Goal: Task Accomplishment & Management: Complete application form

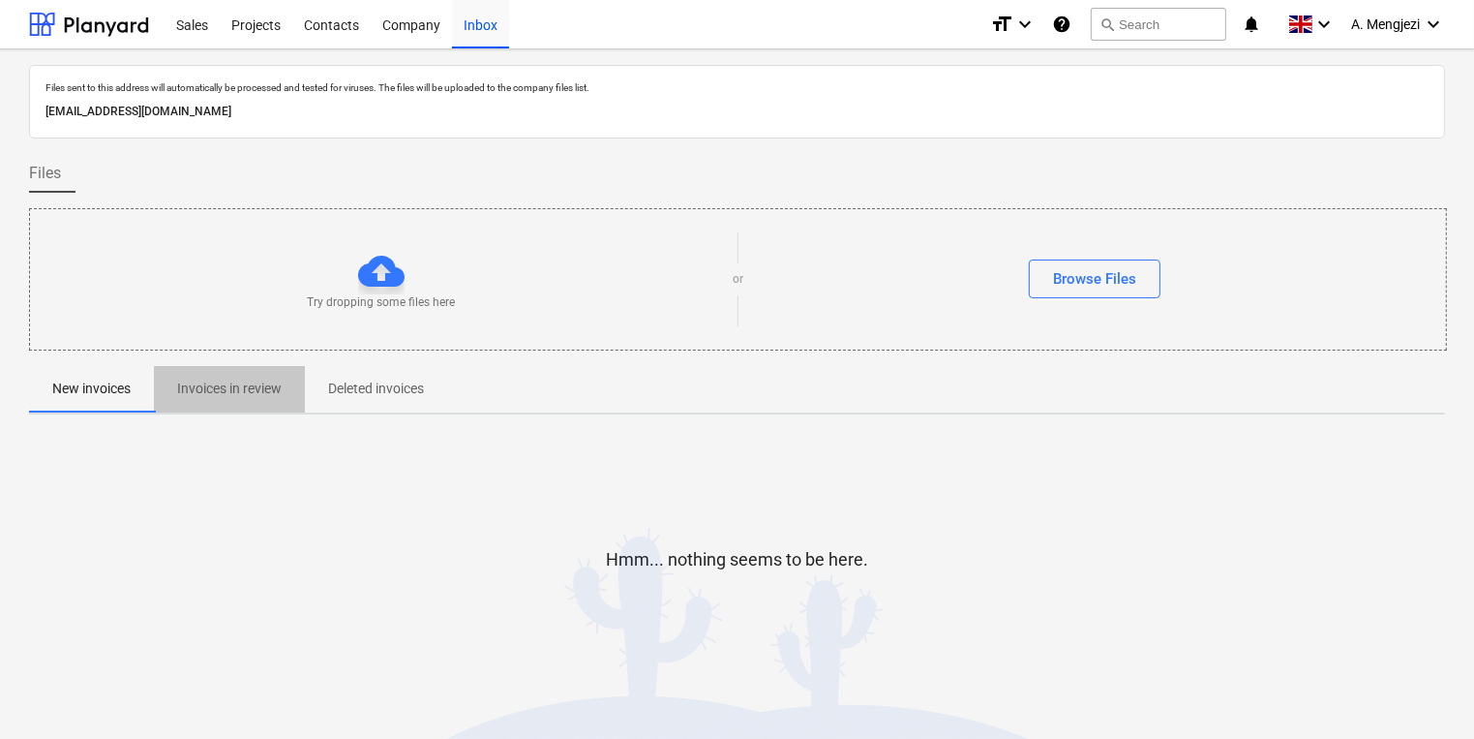
click at [224, 397] on p "Invoices in review" at bounding box center [229, 389] width 105 height 20
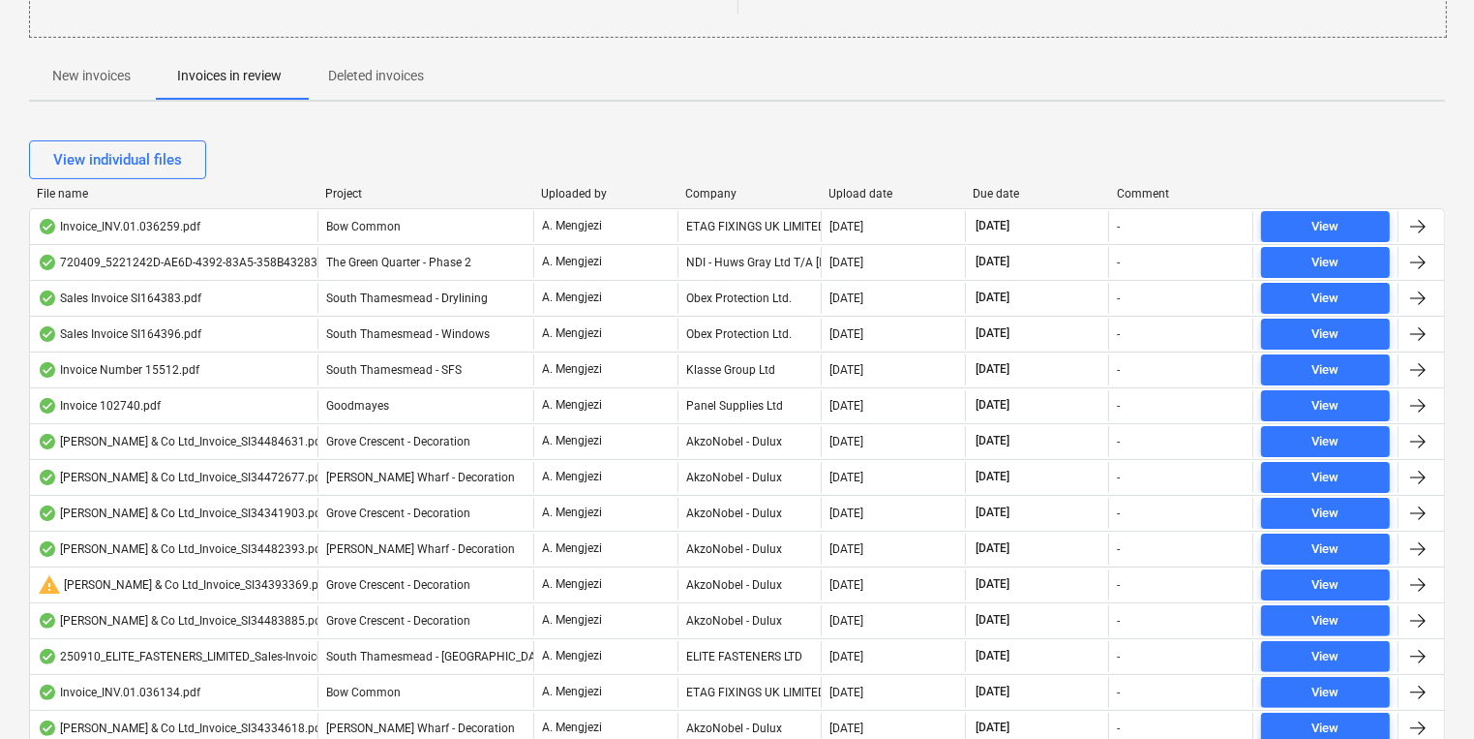
scroll to position [320, 0]
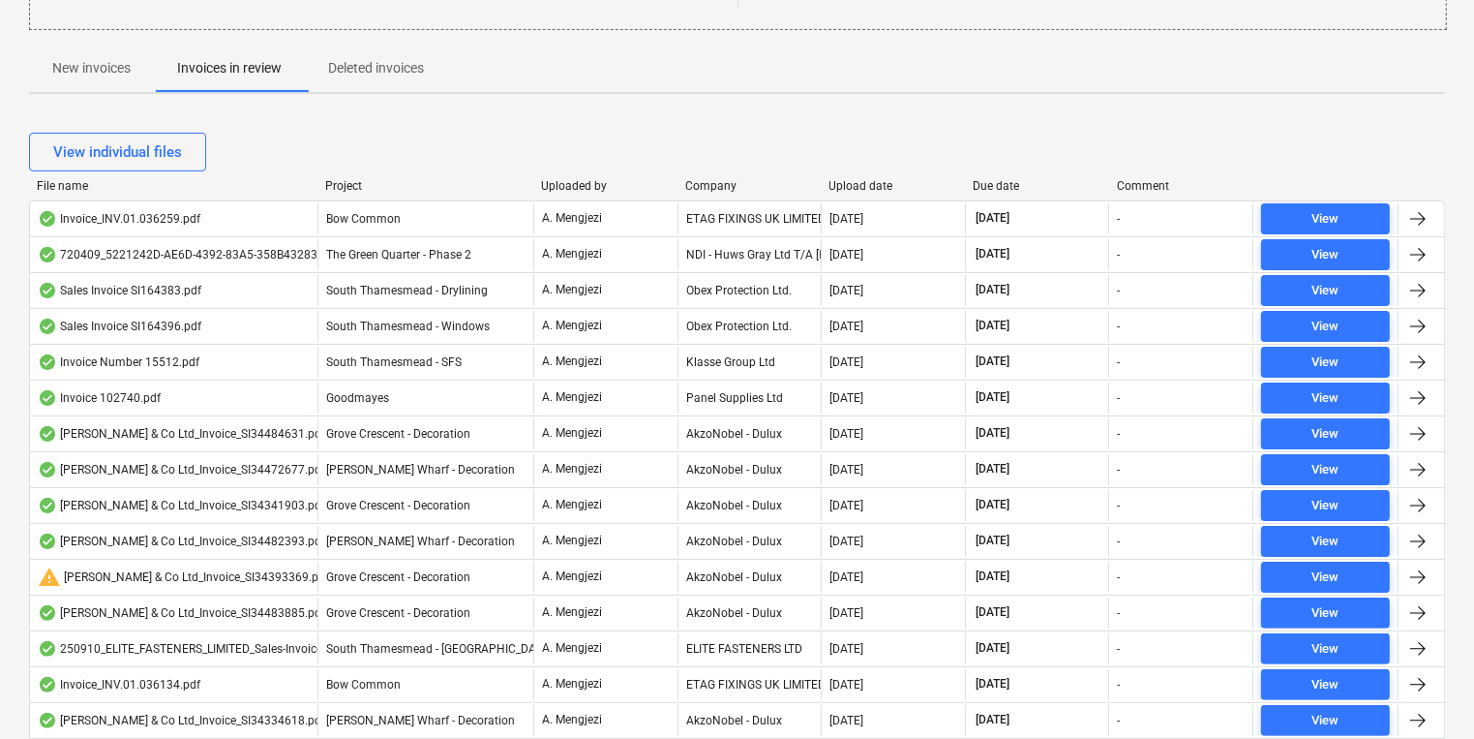
click at [716, 179] on div "Company" at bounding box center [749, 186] width 129 height 14
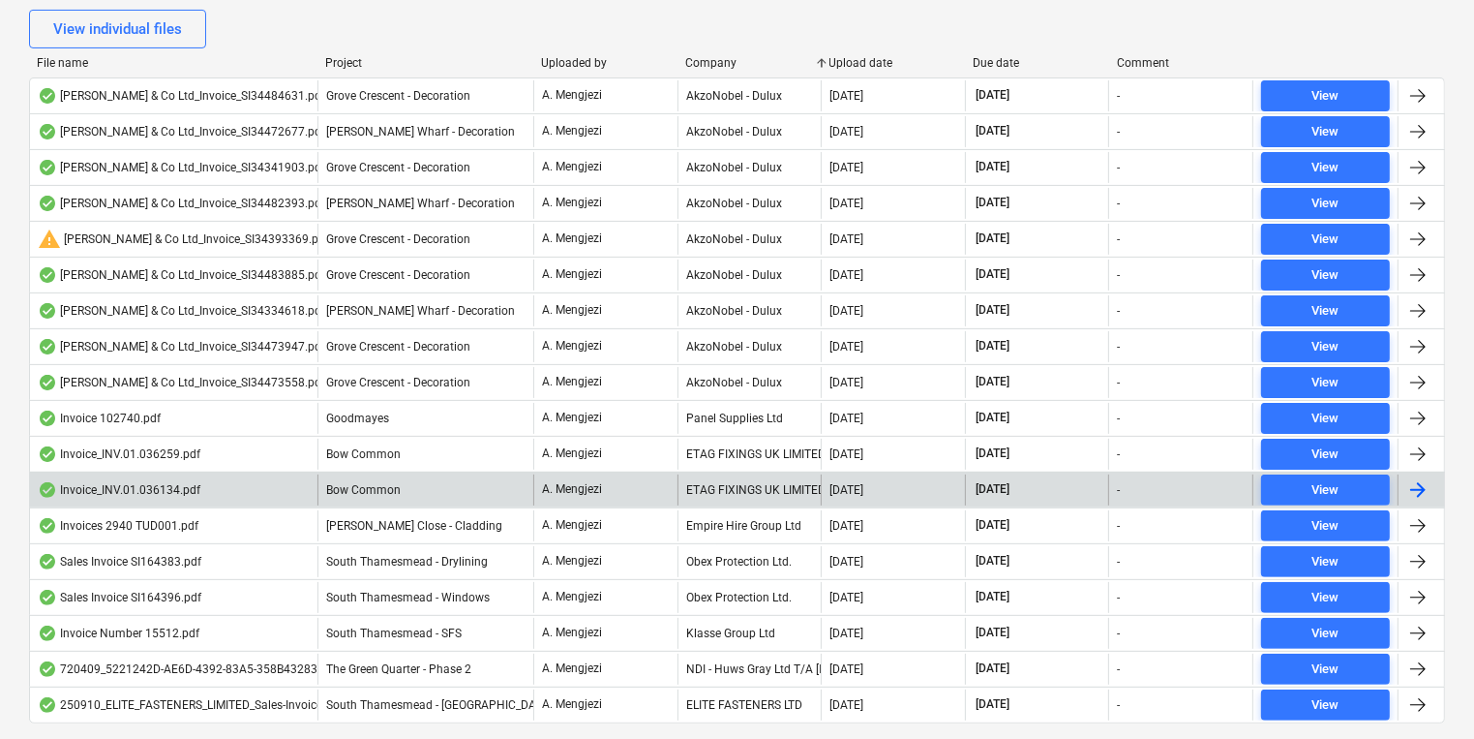
scroll to position [492, 0]
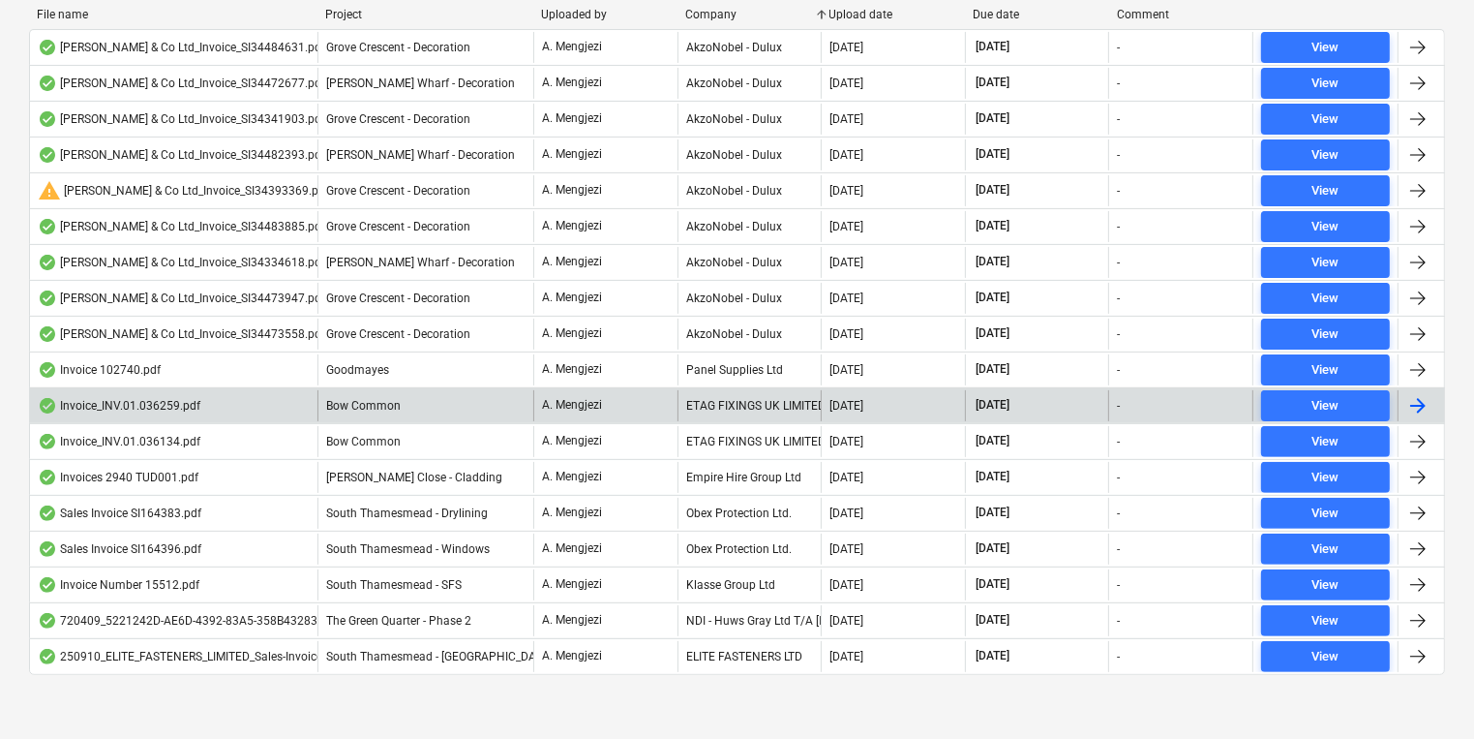
click at [776, 414] on div "ETAG FIXINGS UK LIMITED" at bounding box center [750, 405] width 144 height 31
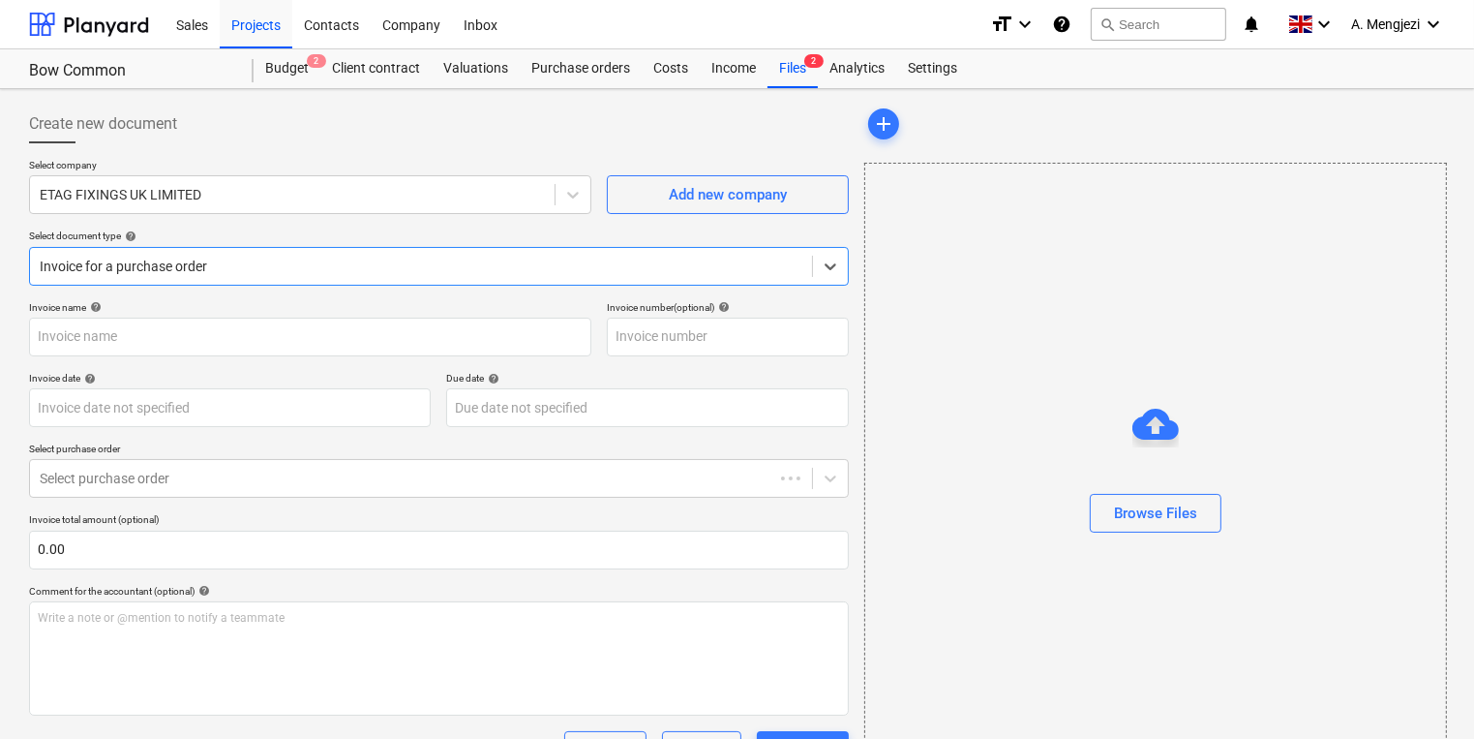
type input "#INV.01.036259"
type input "[DATE]"
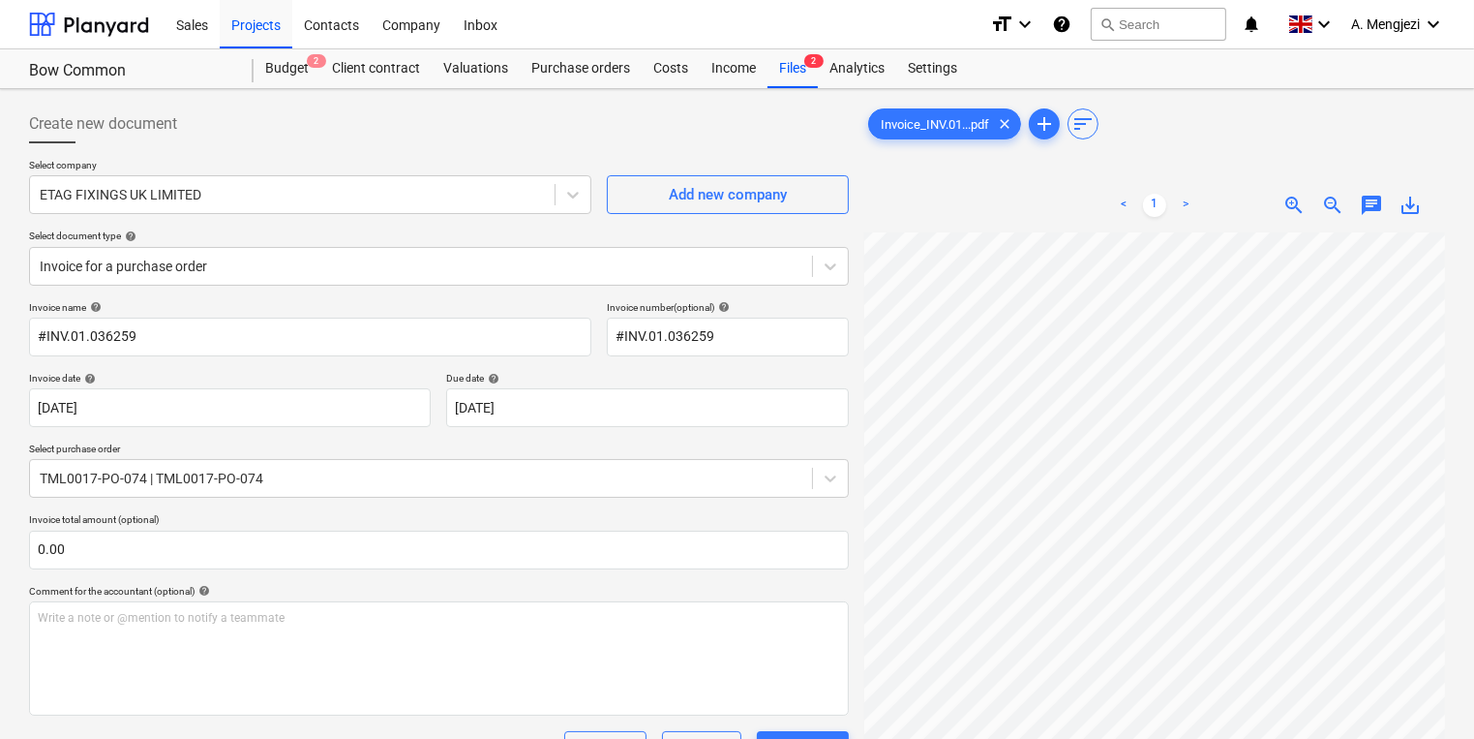
scroll to position [88, 0]
click at [829, 510] on div "Create new document Select company ETAG FIXINGS UK LIMITED Add new company Sele…" at bounding box center [737, 612] width 1432 height 1031
click at [762, 430] on div "Create new document Select company ETAG FIXINGS UK LIMITED Add new company Sele…" at bounding box center [737, 612] width 1432 height 1031
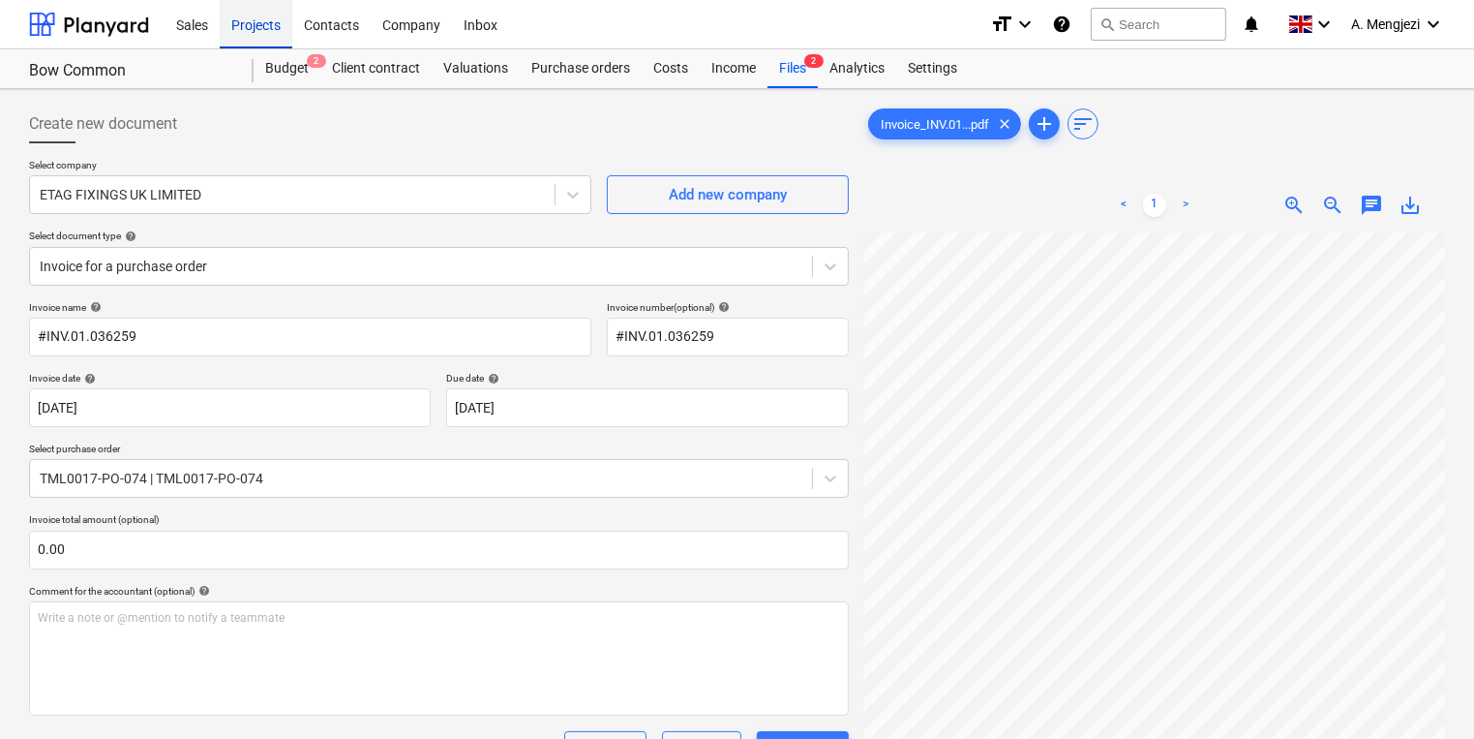
click at [241, 31] on div "Projects" at bounding box center [256, 23] width 73 height 49
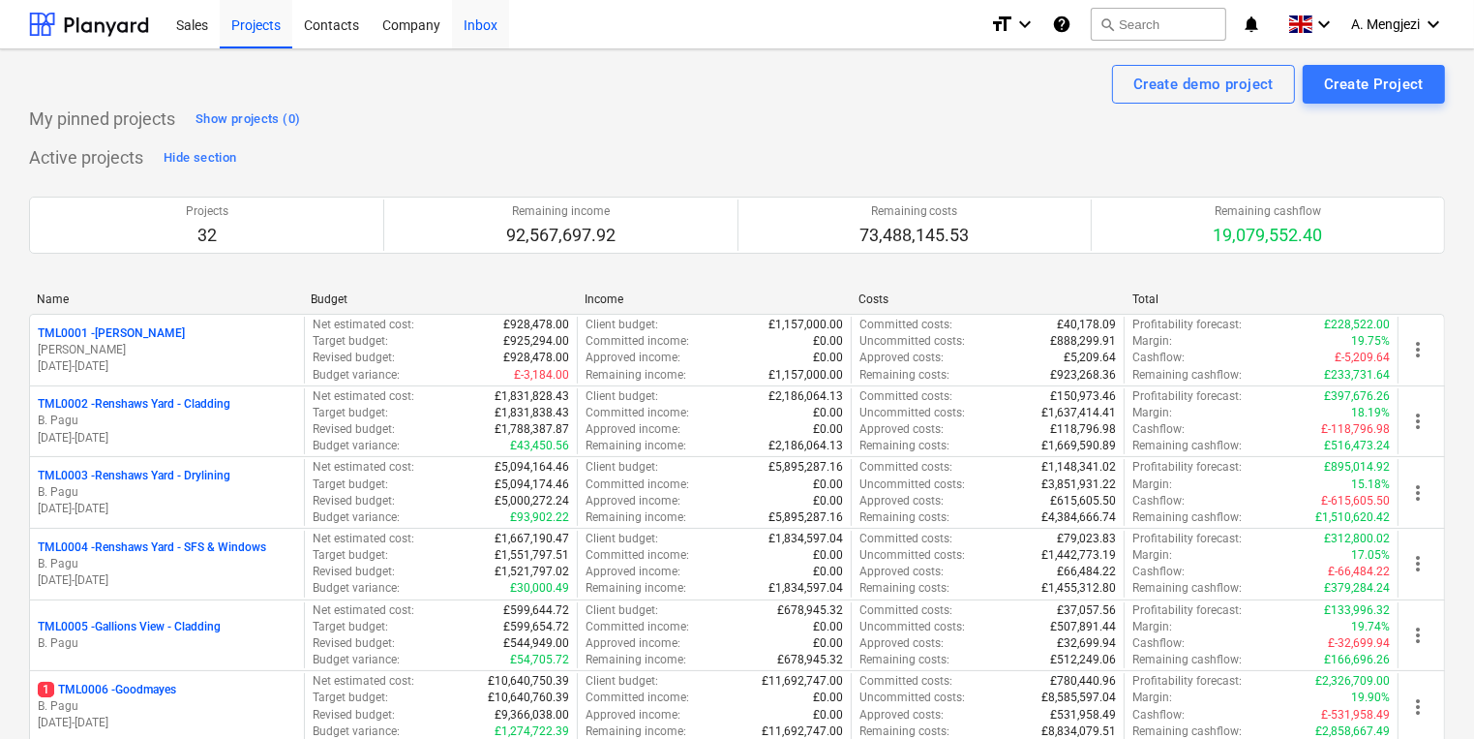
click at [500, 19] on div "Inbox" at bounding box center [480, 23] width 57 height 49
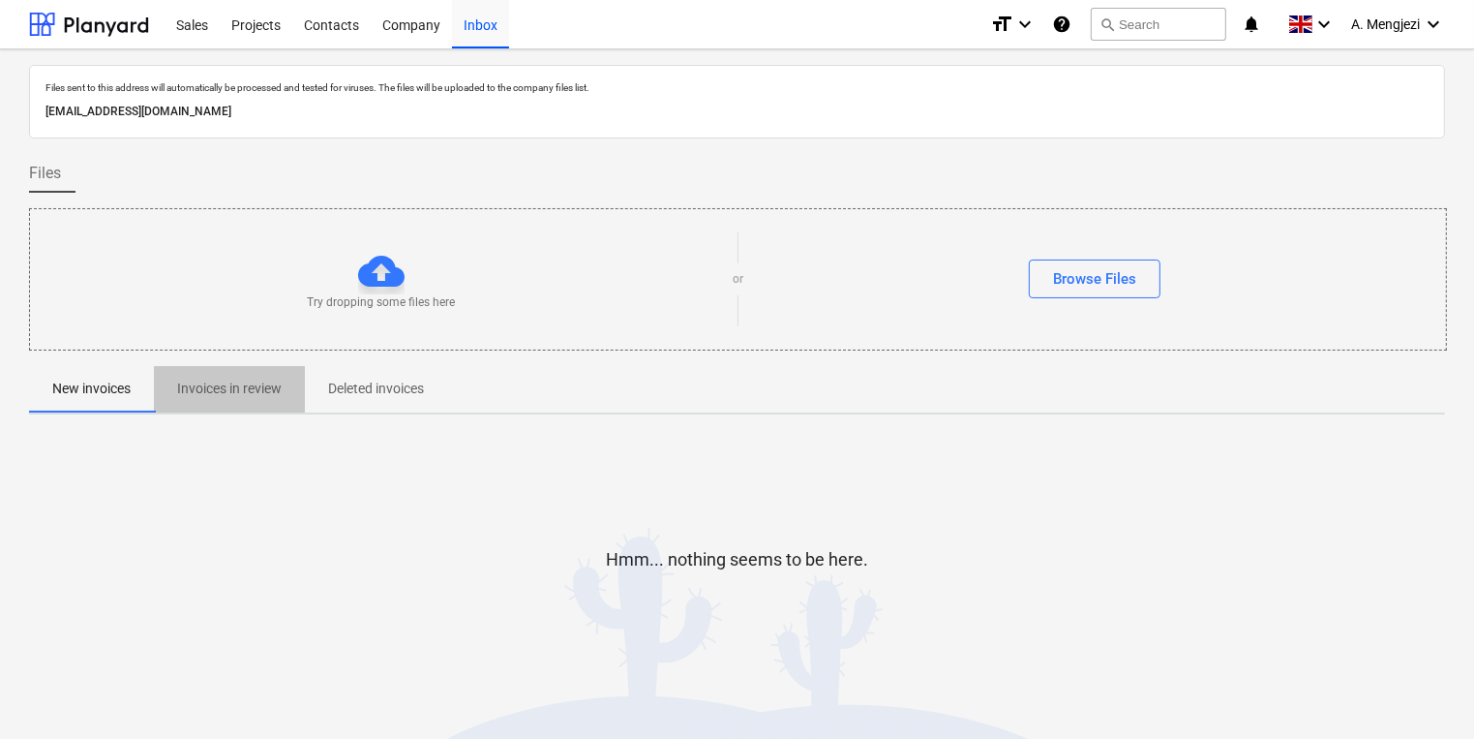
click at [194, 387] on p "Invoices in review" at bounding box center [229, 389] width 105 height 20
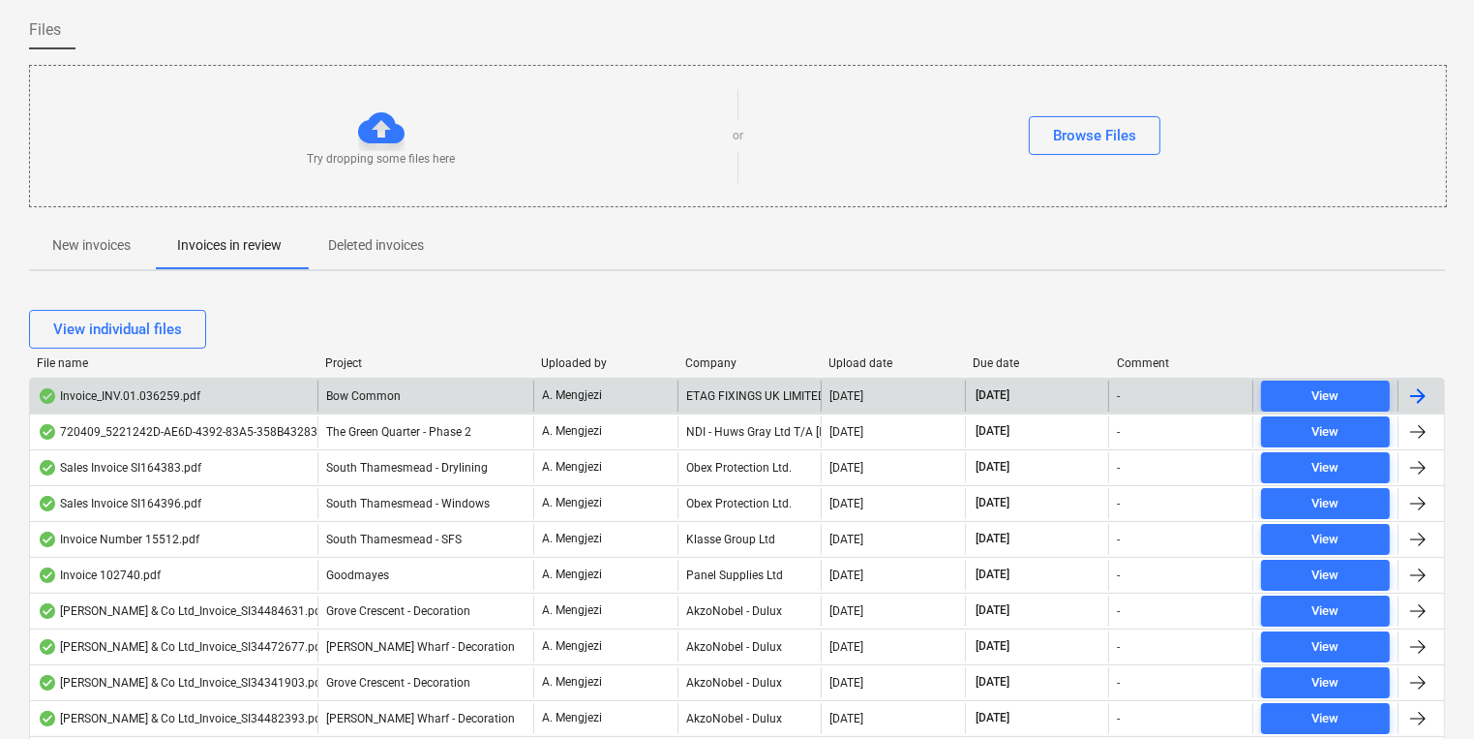
scroll to position [232, 0]
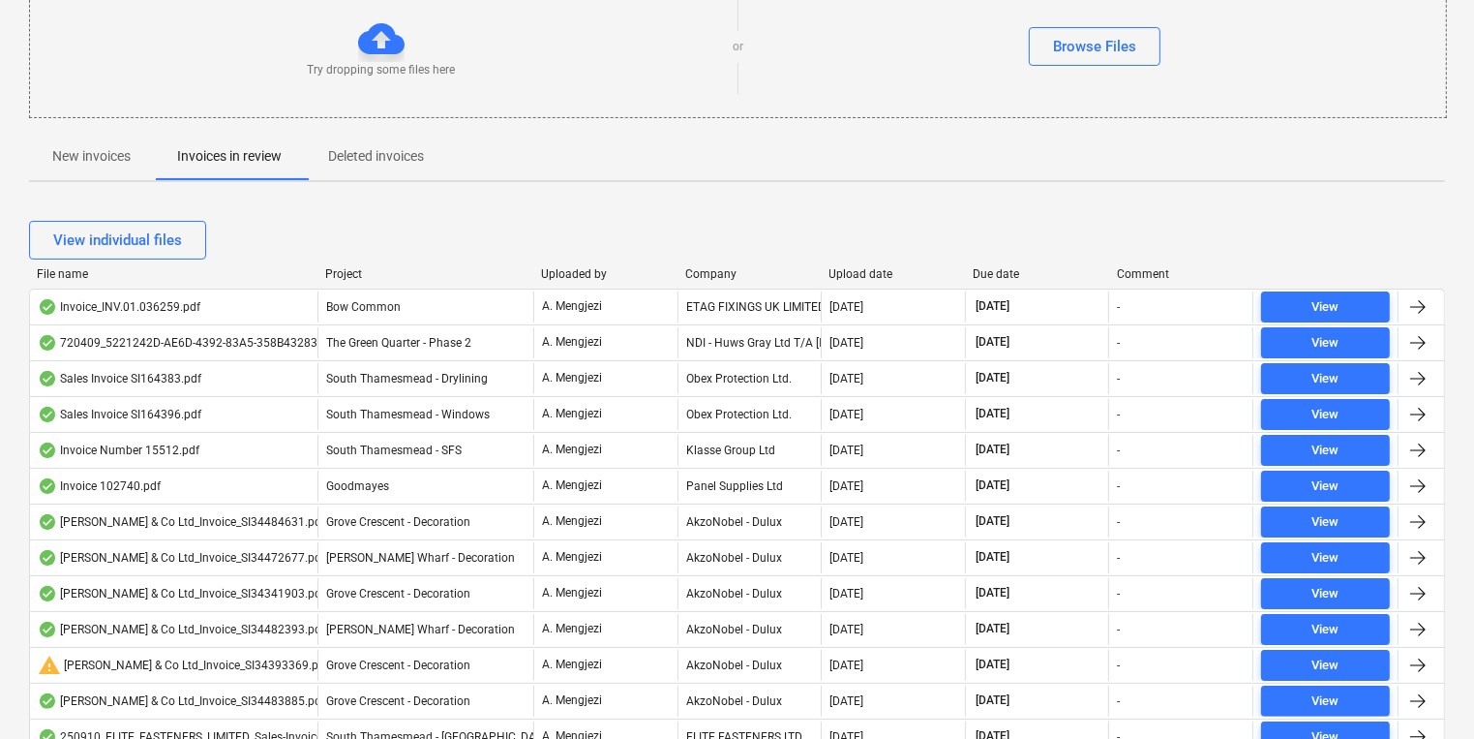
click at [719, 263] on div "View individual files" at bounding box center [737, 240] width 1416 height 54
click at [720, 271] on div "Company" at bounding box center [749, 274] width 129 height 14
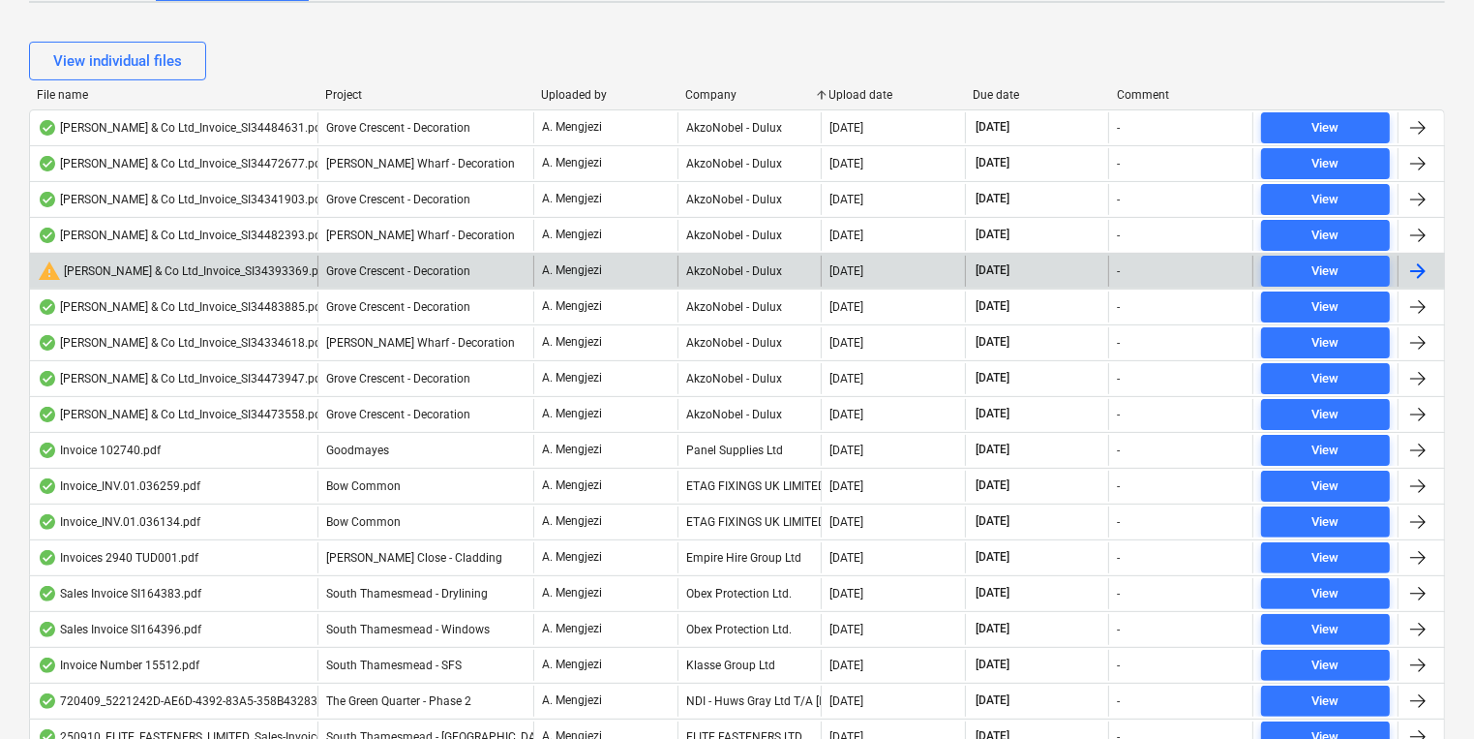
scroll to position [492, 0]
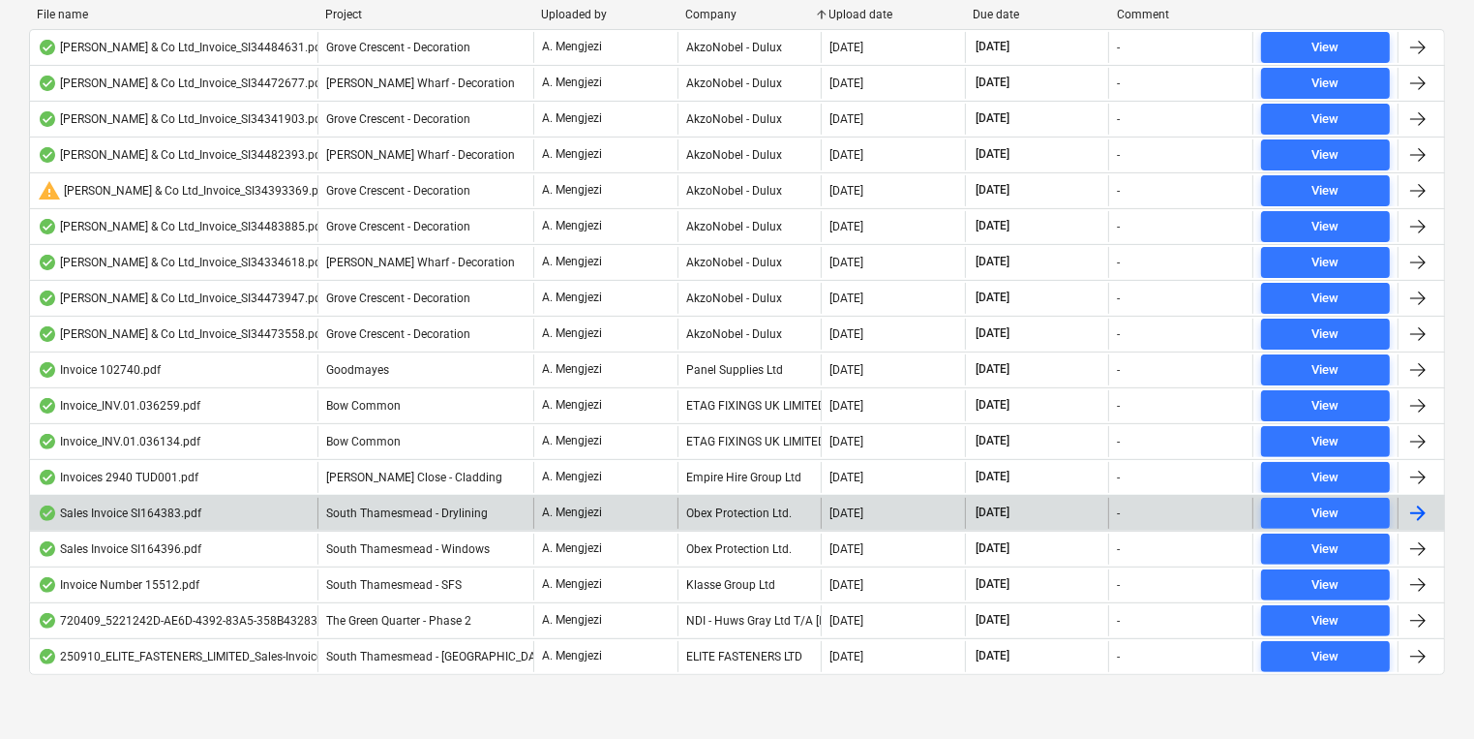
click at [747, 500] on div "Obex Protection Ltd." at bounding box center [750, 513] width 144 height 31
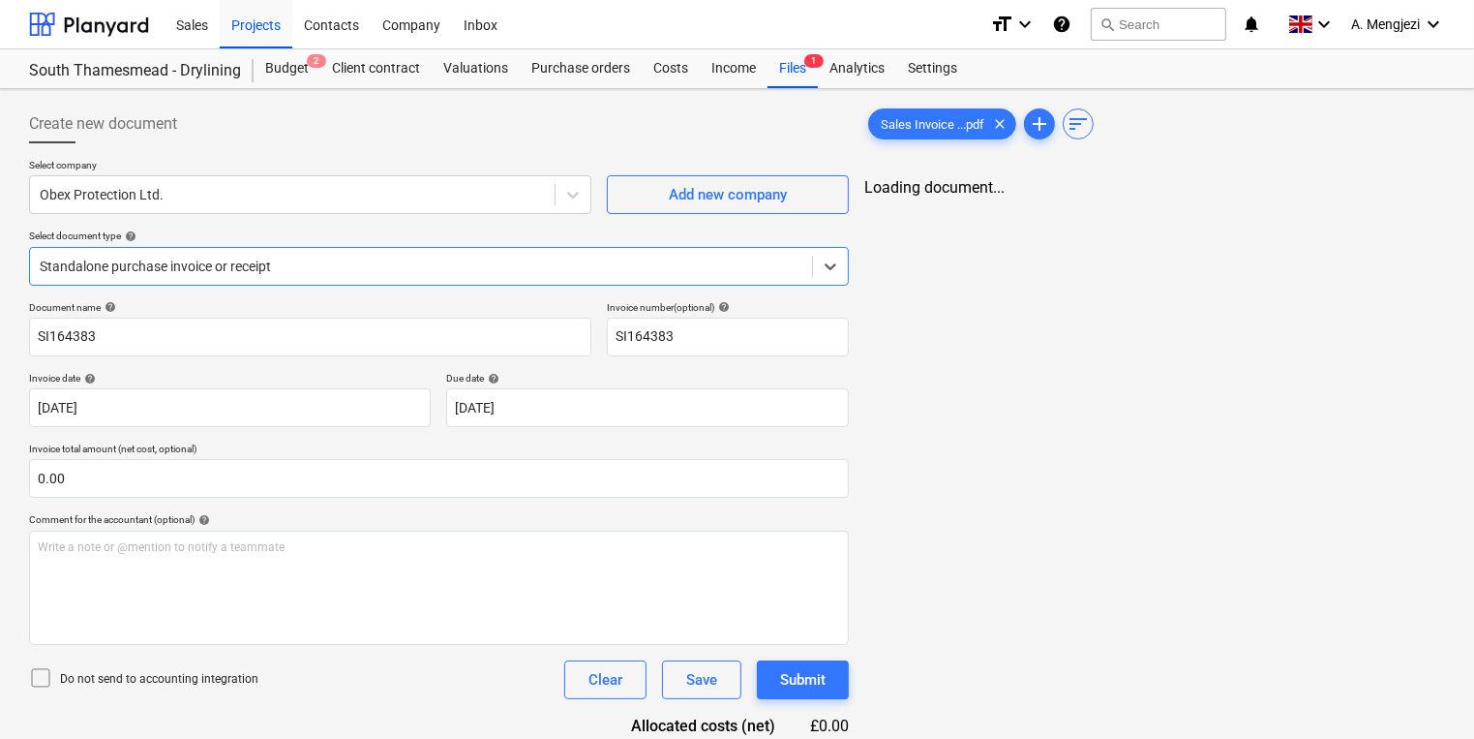
type input "SI164383"
type input "[DATE]"
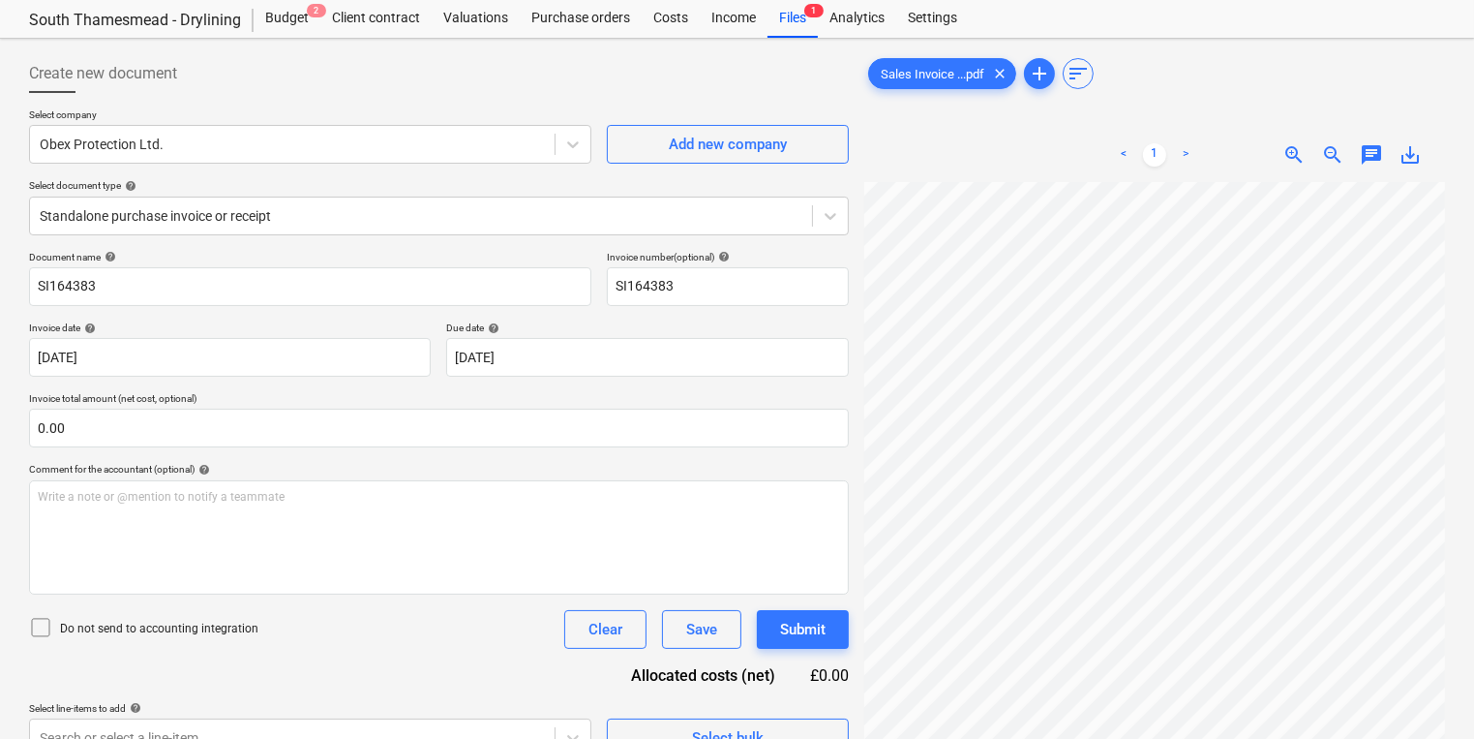
scroll to position [77, 0]
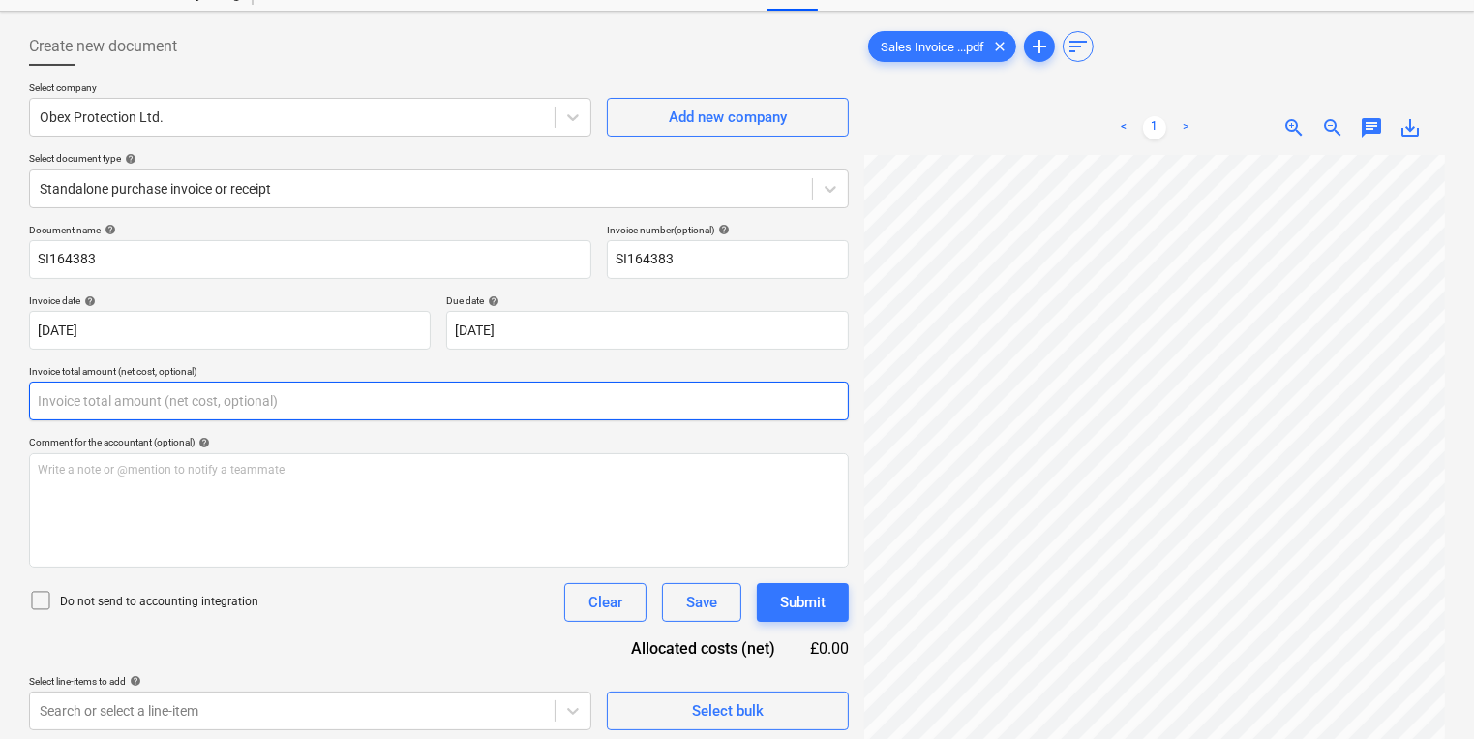
click at [248, 414] on input "text" at bounding box center [439, 400] width 820 height 39
type input "0.00"
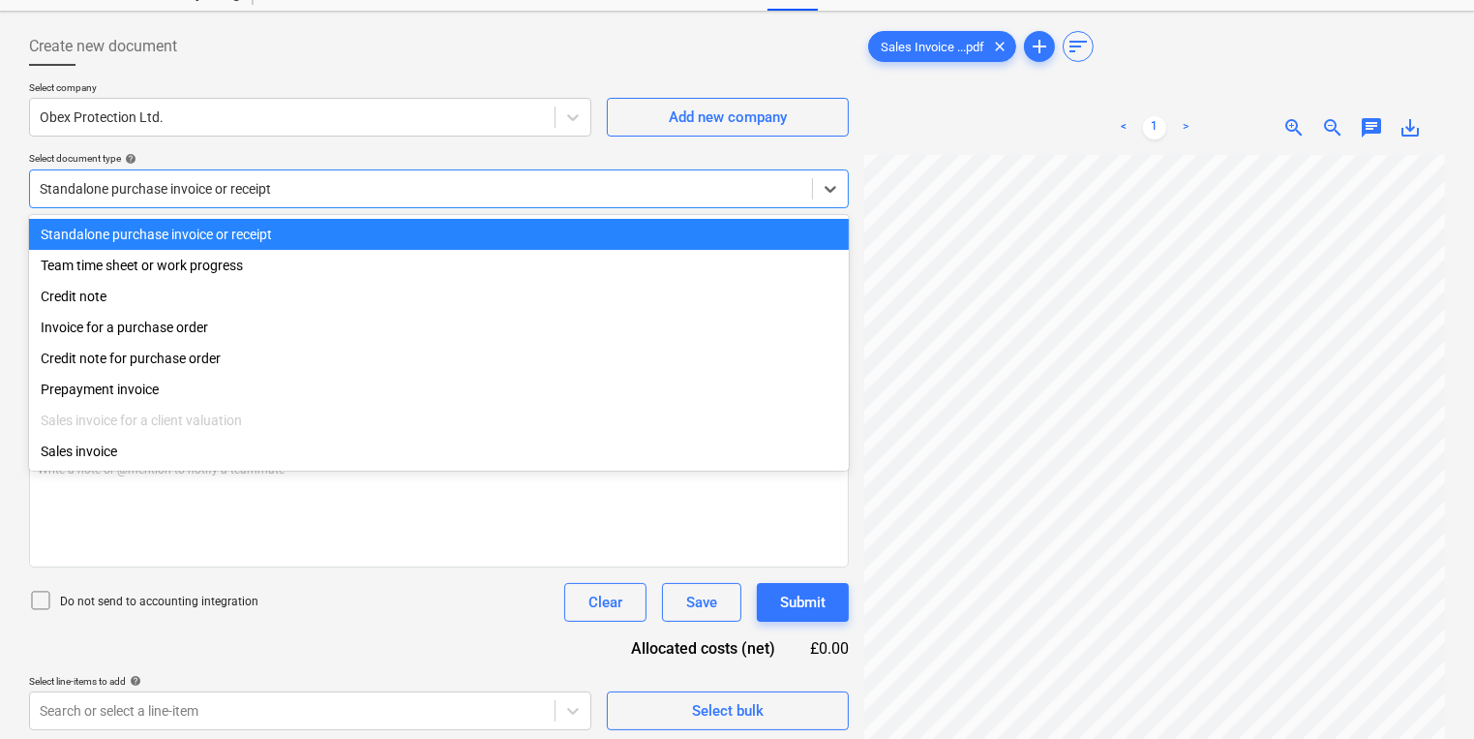
click at [205, 190] on div at bounding box center [421, 188] width 763 height 19
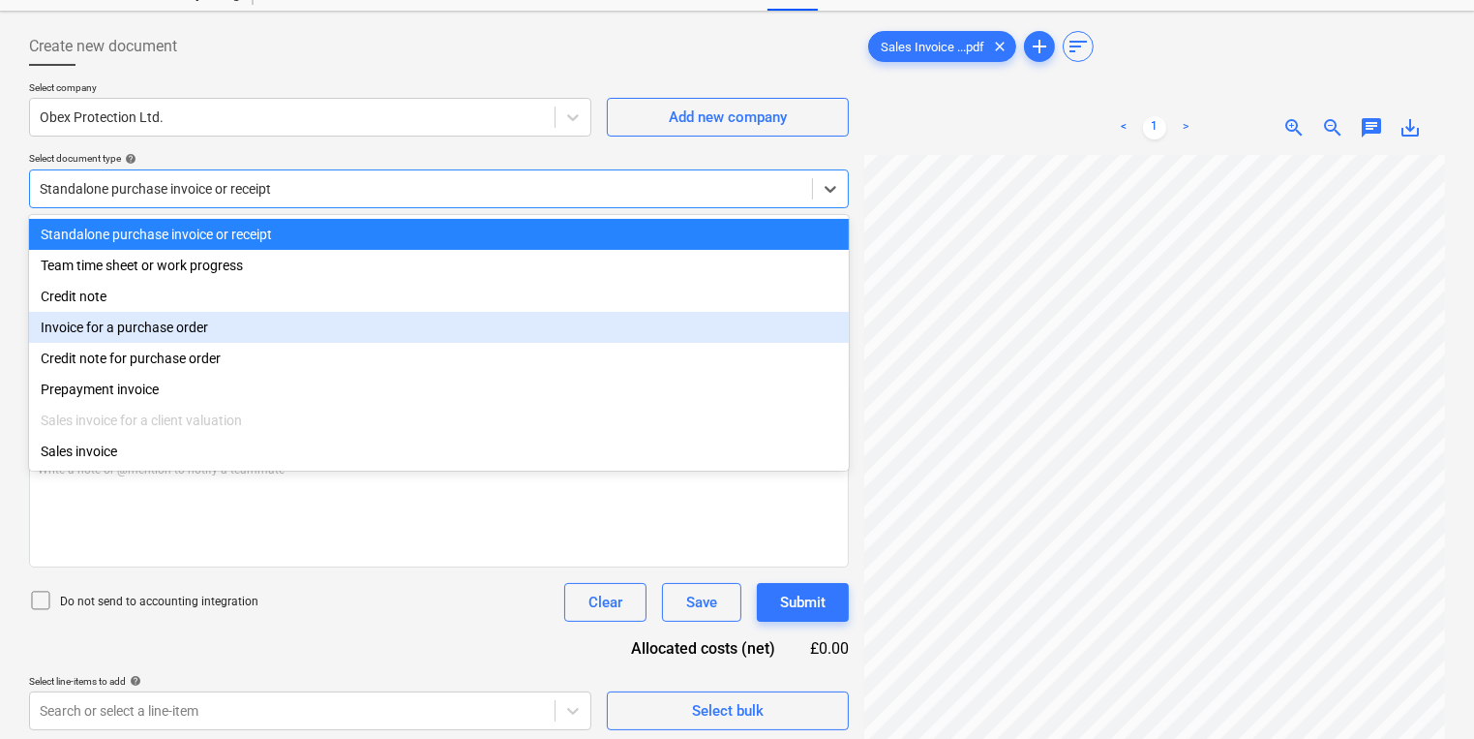
click at [183, 343] on div "Invoice for a purchase order" at bounding box center [439, 327] width 820 height 31
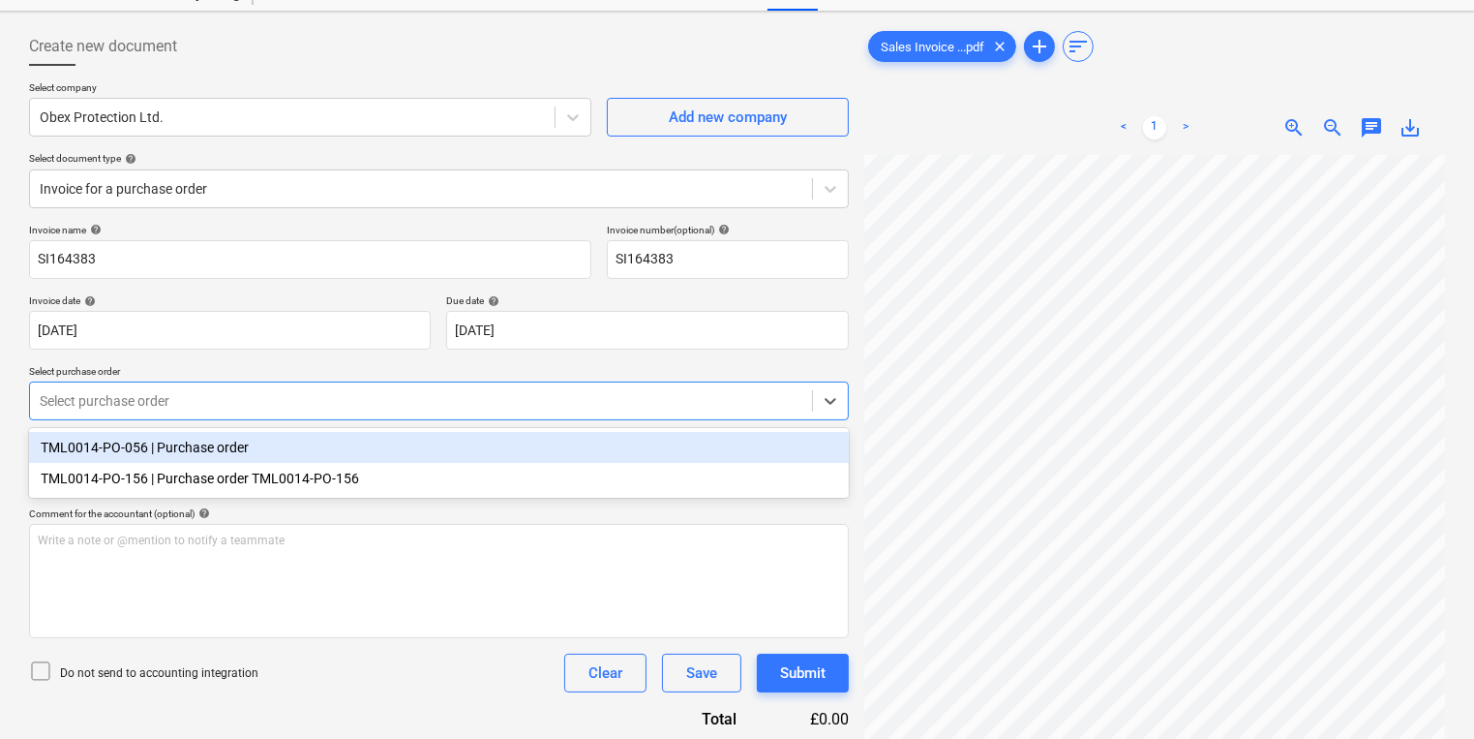
click at [176, 383] on div "Select purchase order" at bounding box center [439, 400] width 820 height 39
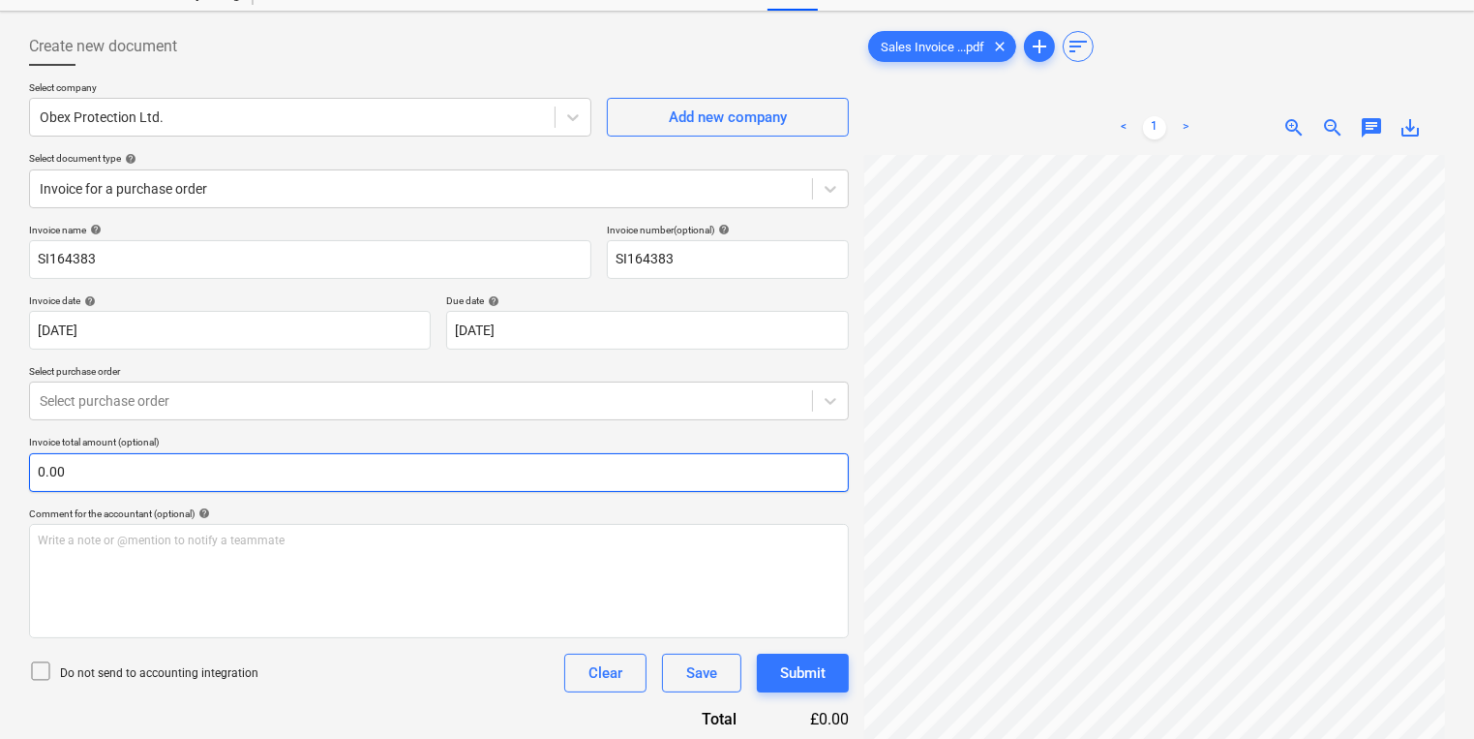
scroll to position [160, 136]
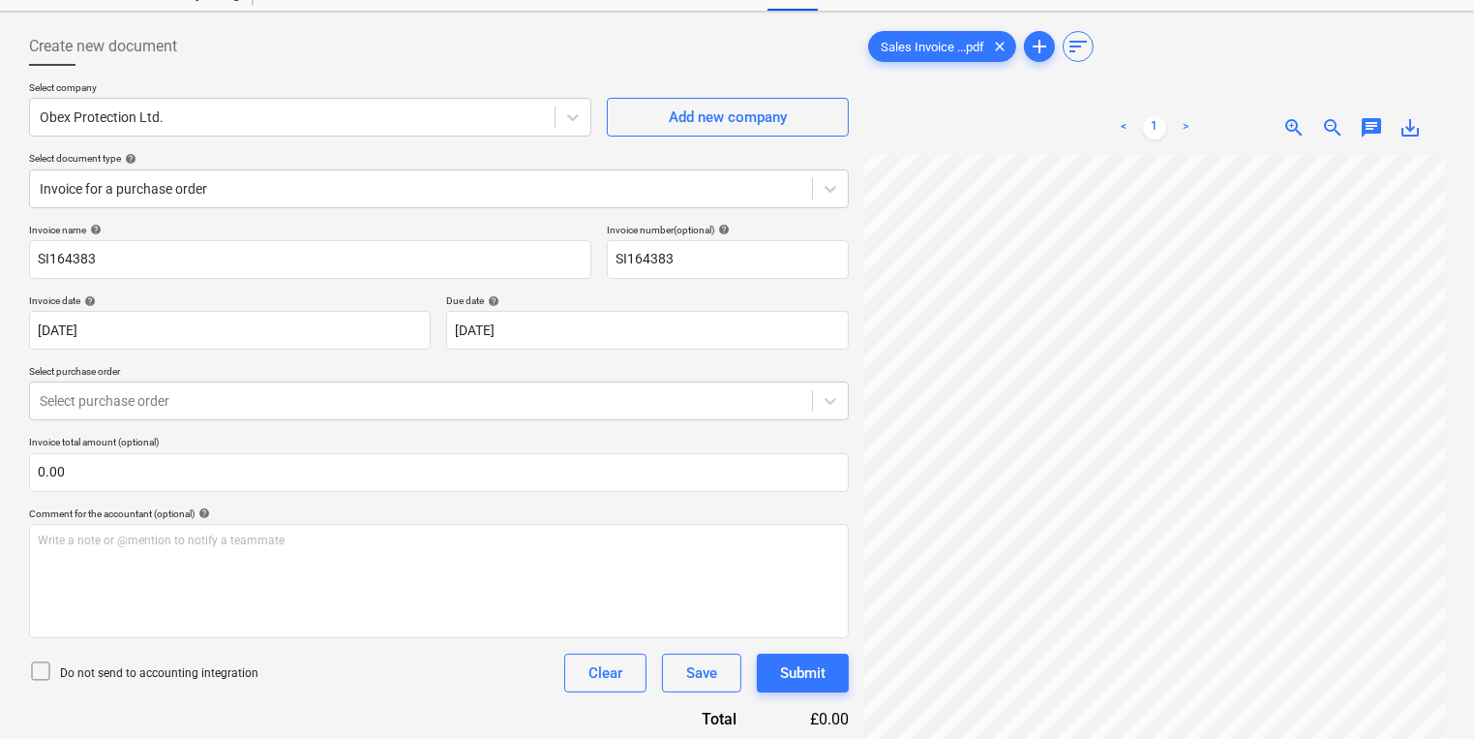
click at [643, 500] on div "Create new document Select company Obex Protection Ltd. Add new company Select …" at bounding box center [737, 433] width 1432 height 828
click at [312, 450] on p "Invoice total amount (optional)" at bounding box center [439, 444] width 820 height 16
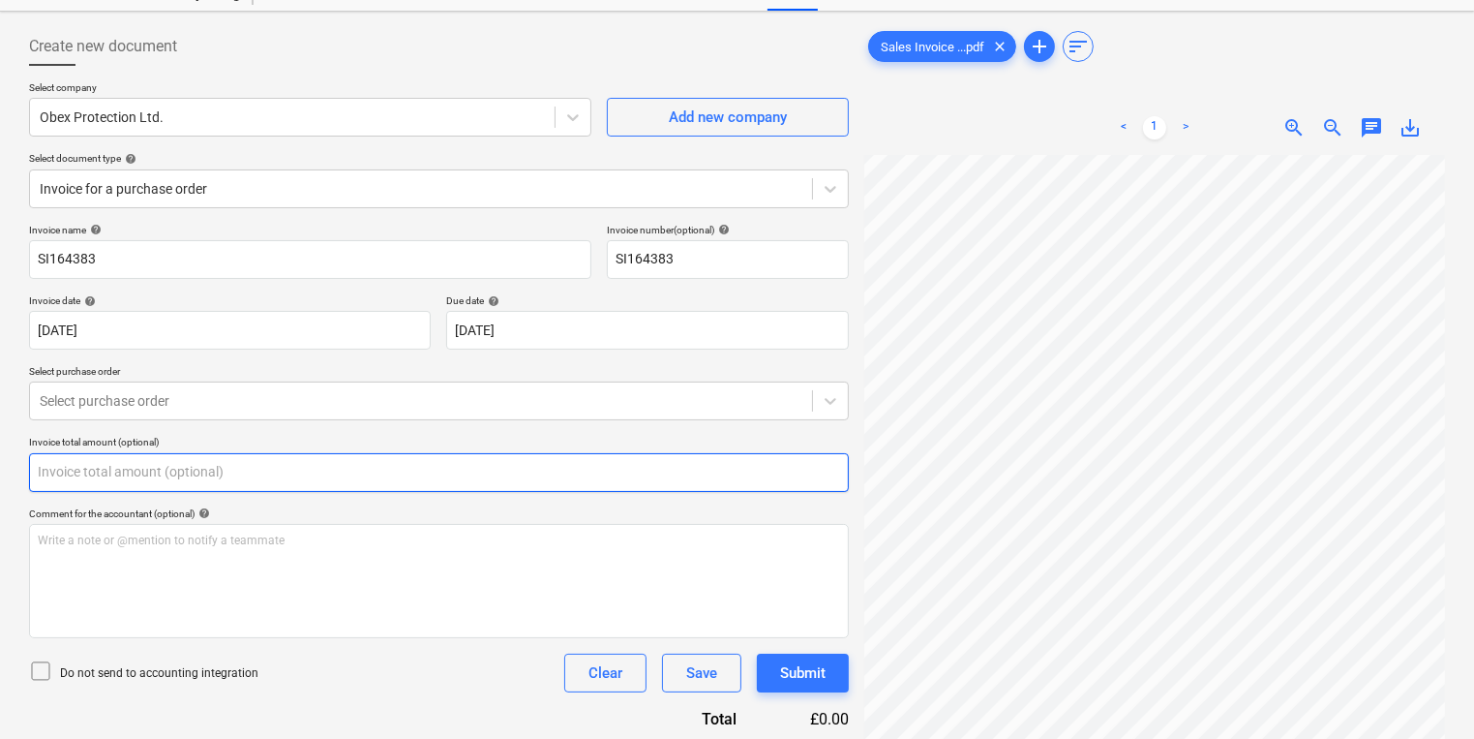
click at [308, 458] on input "text" at bounding box center [439, 472] width 820 height 39
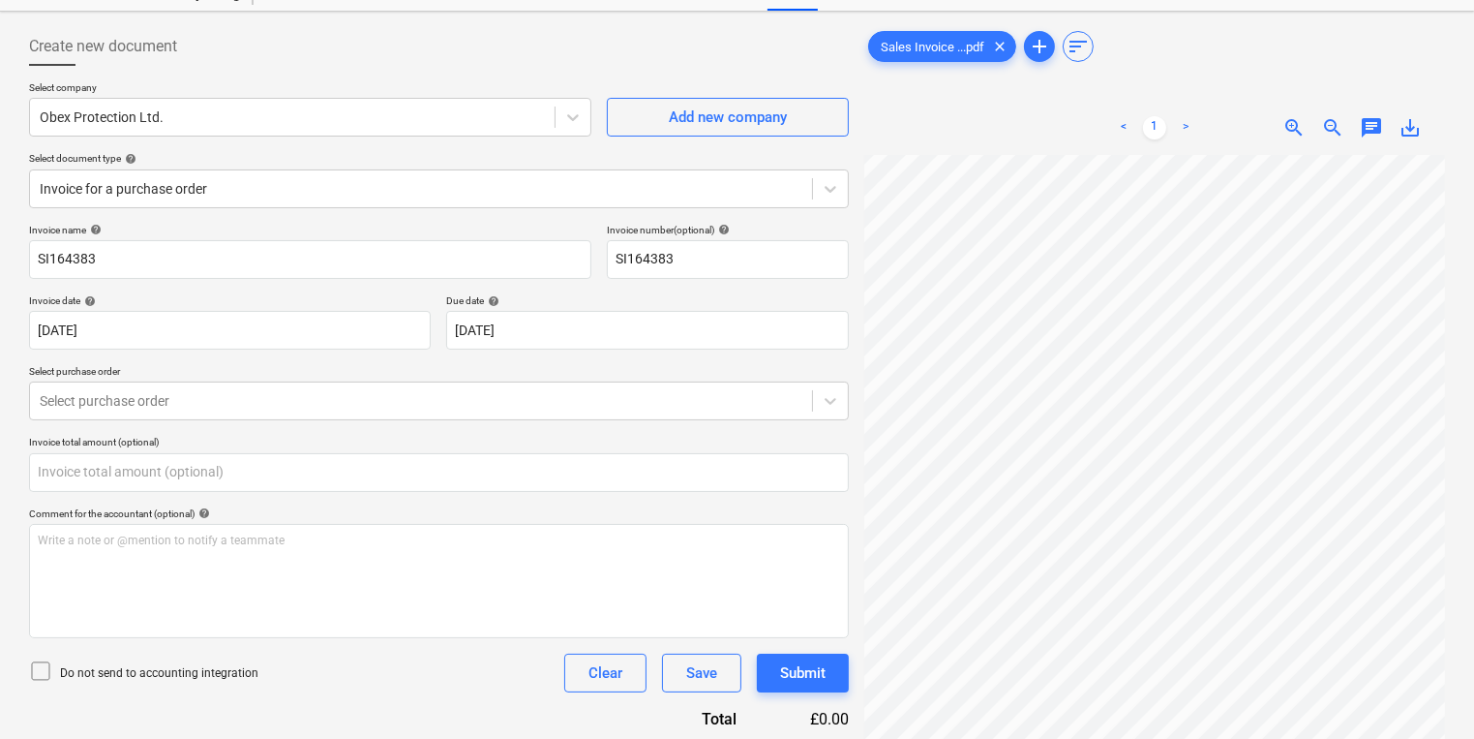
type input "0.00"
click at [293, 498] on div "Invoice name help SI164383 Invoice number (optional) help SI164383 Invoice date…" at bounding box center [439, 477] width 820 height 506
click at [291, 497] on div "Invoice name help SI164383 Invoice number (optional) help SI164383 Invoice date…" at bounding box center [439, 477] width 820 height 506
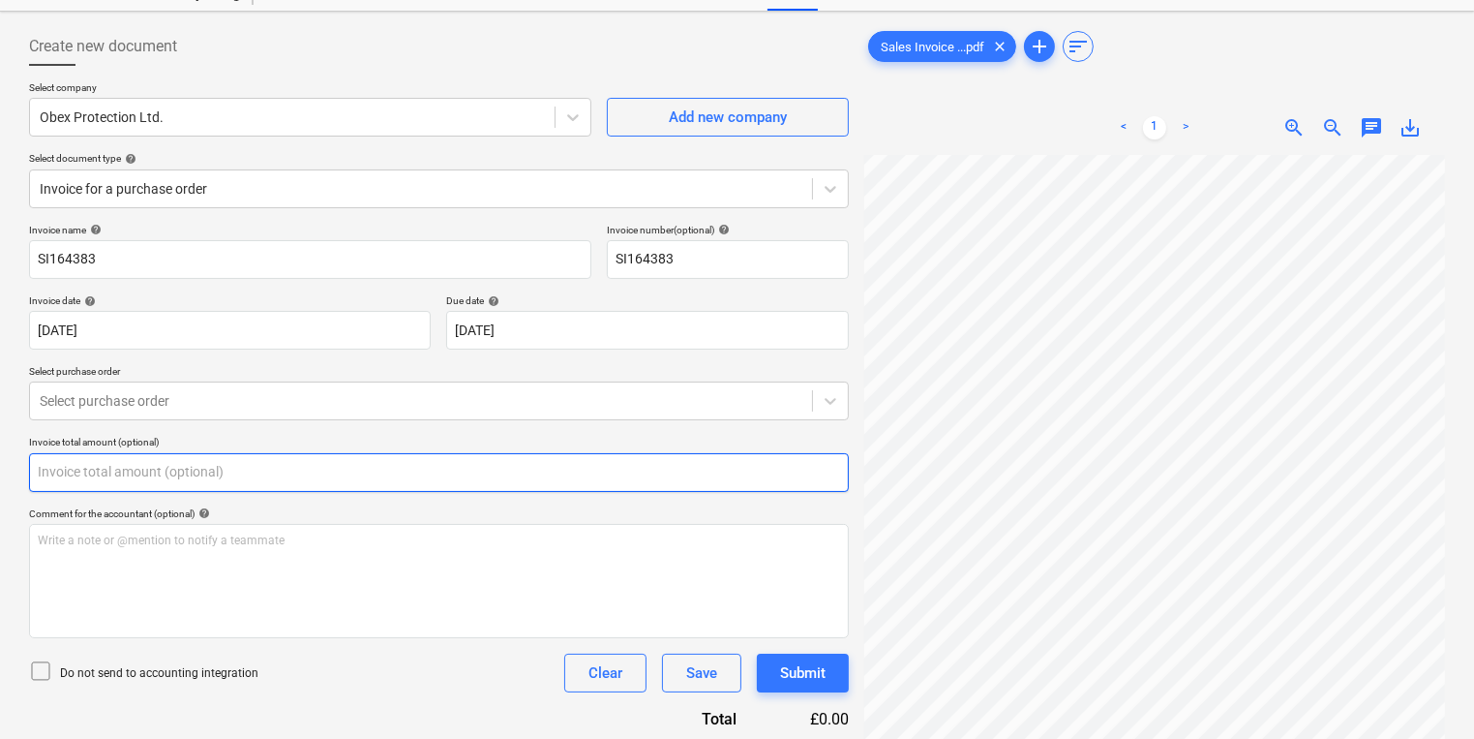
click at [291, 490] on input "text" at bounding box center [439, 472] width 820 height 39
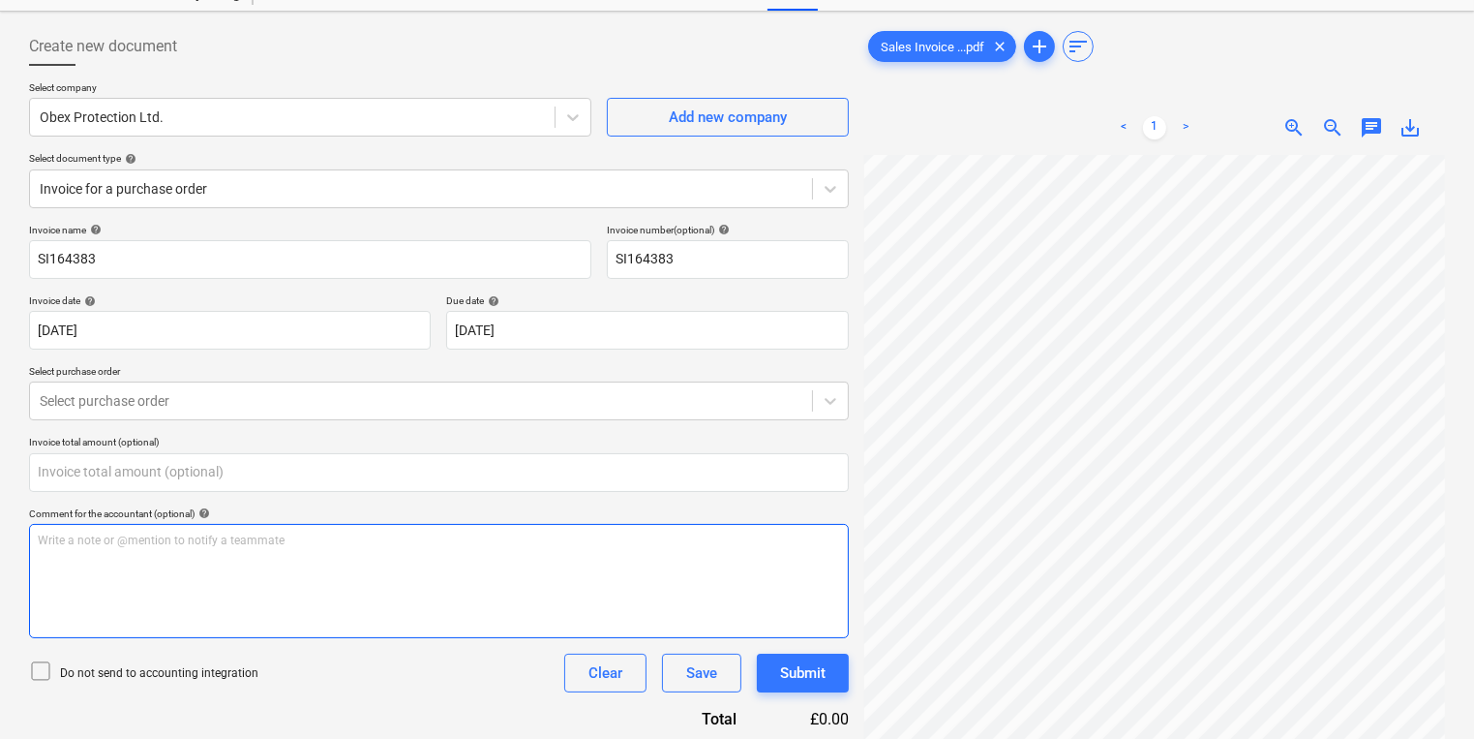
type input "0.00"
click at [703, 538] on p "Write a note or @mention to notify a teammate [PERSON_NAME]" at bounding box center [439, 540] width 803 height 16
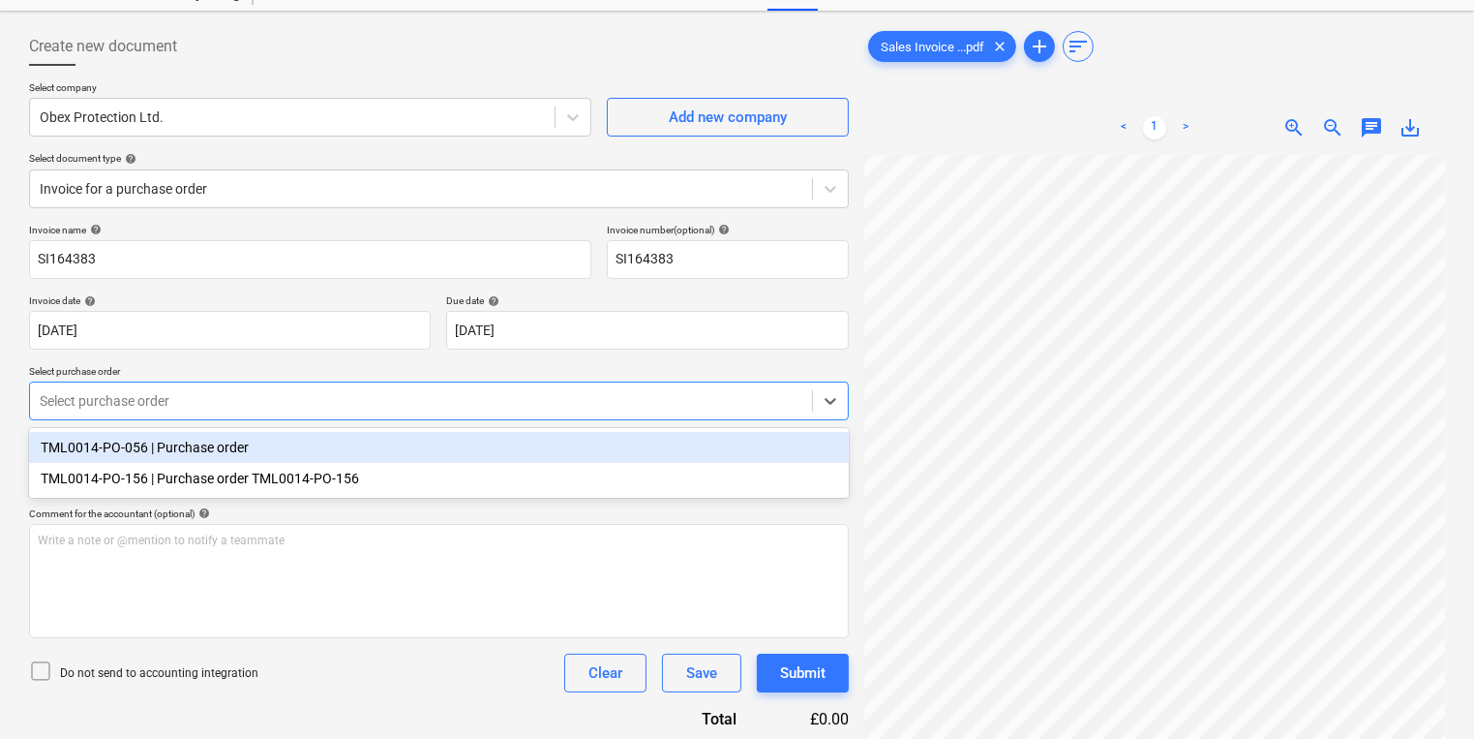
click at [627, 405] on div at bounding box center [421, 400] width 763 height 19
click at [605, 443] on div "TML0014-PO-056 | Purchase order" at bounding box center [439, 447] width 820 height 31
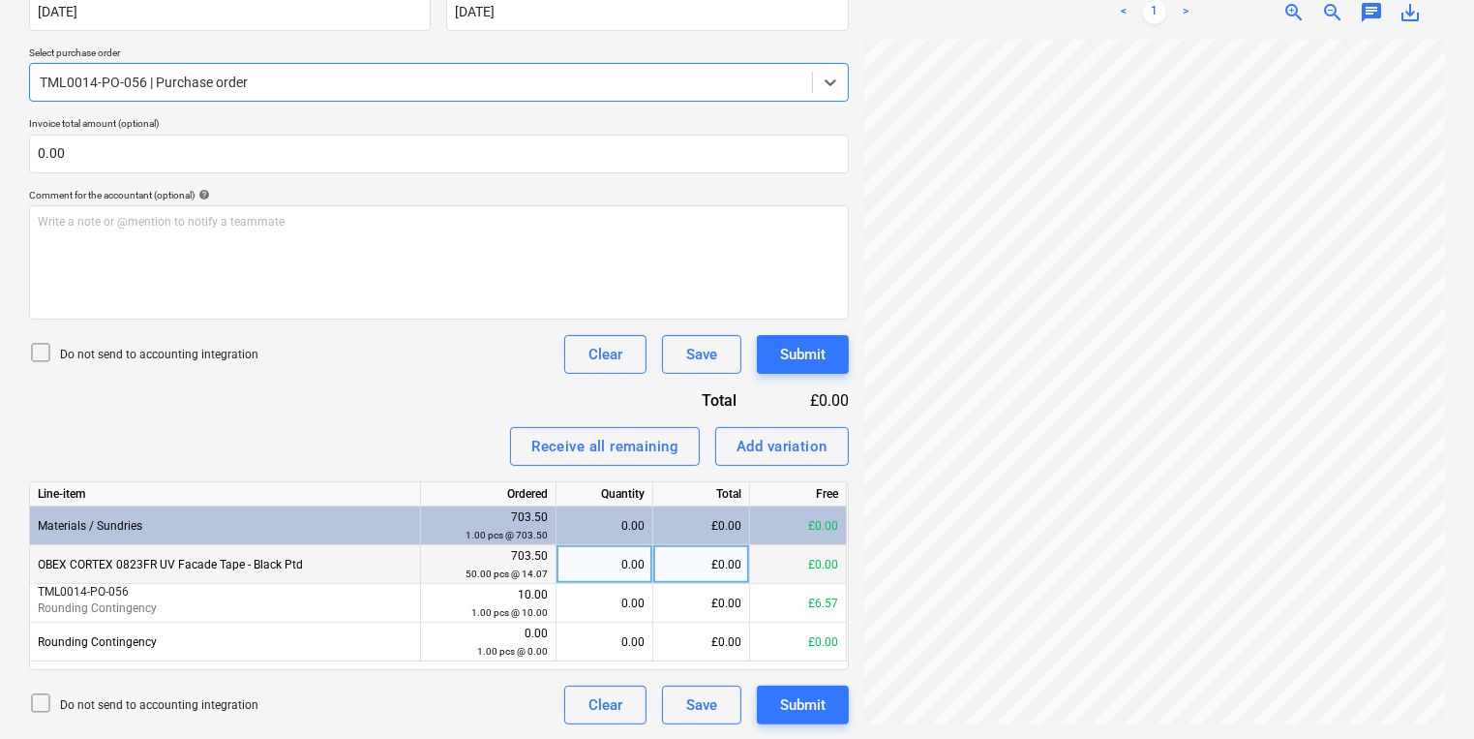
scroll to position [82, 136]
click at [598, 562] on div "0.00" at bounding box center [604, 564] width 80 height 39
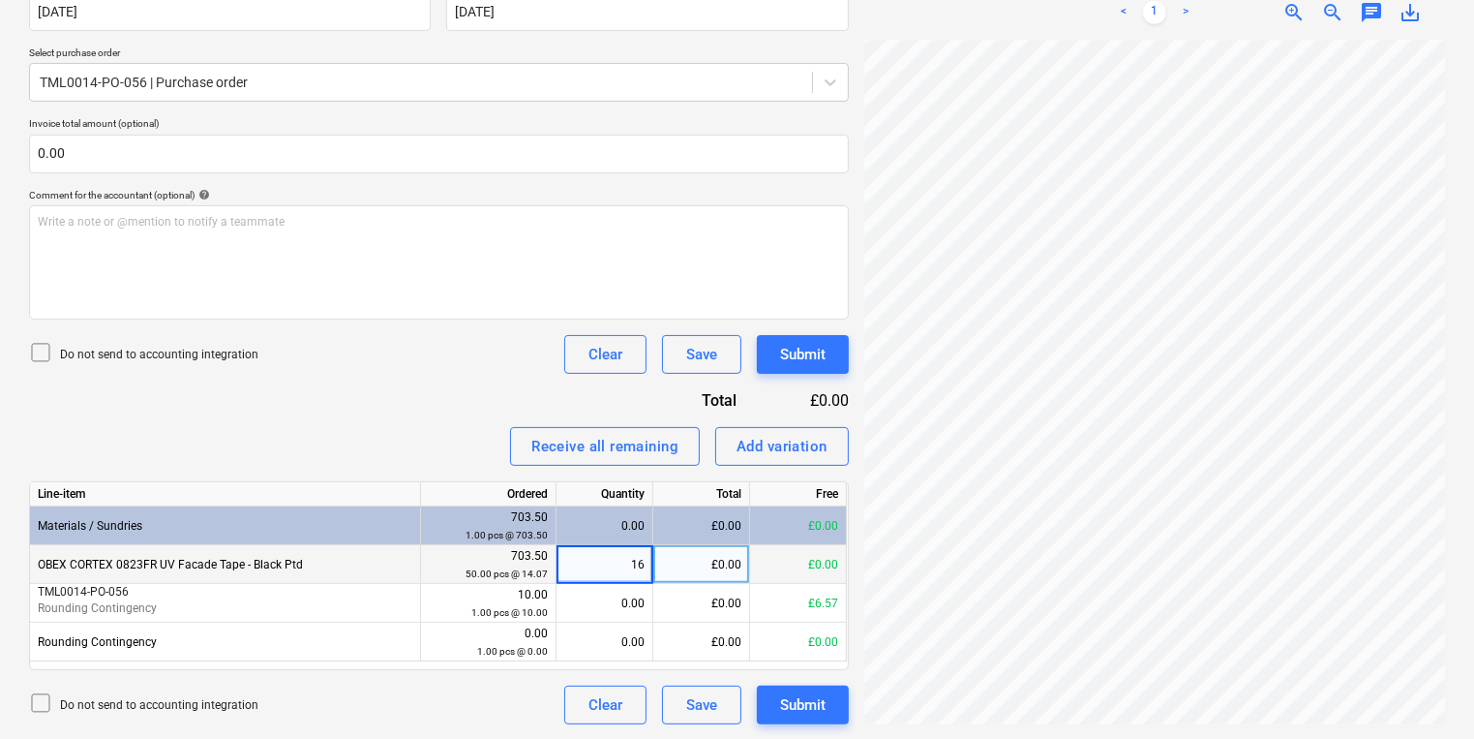
type input "160"
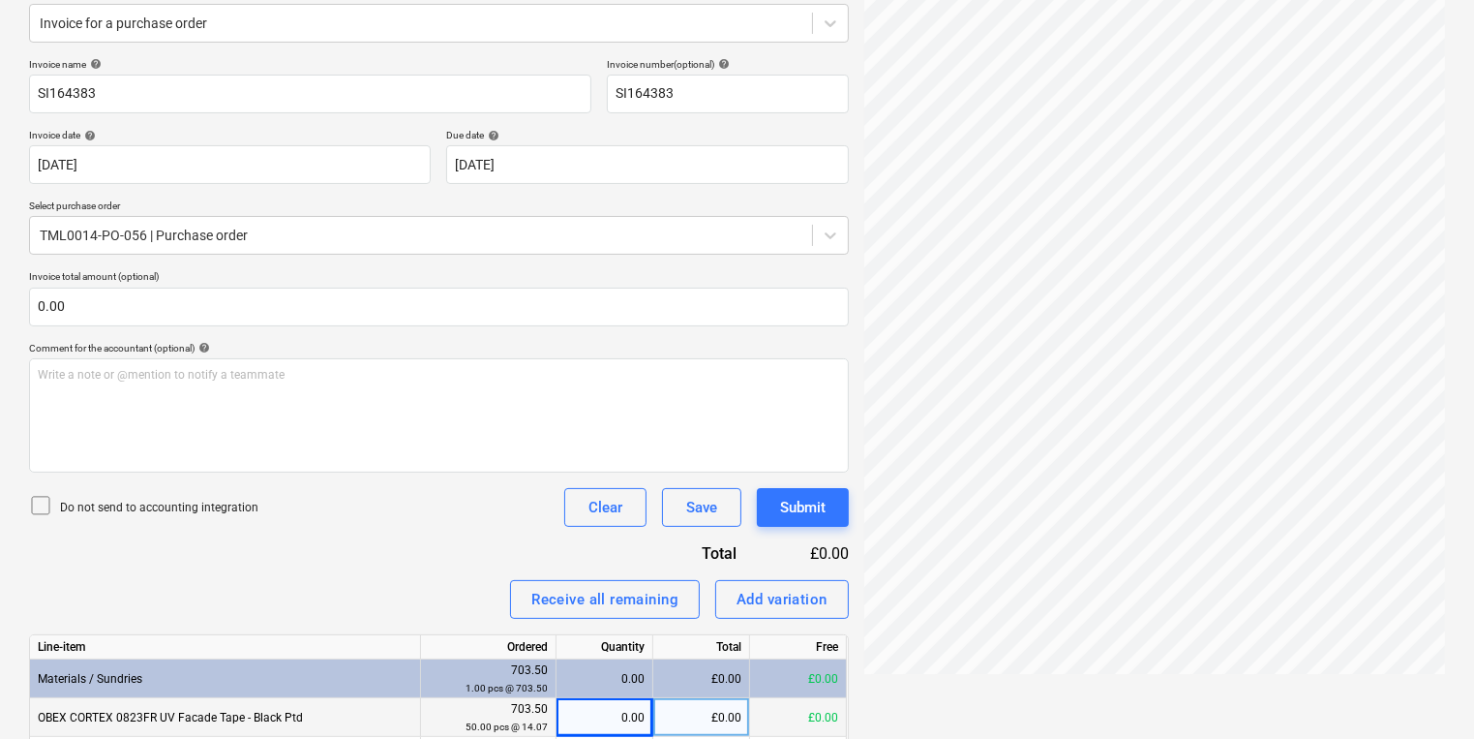
scroll to position [0, 0]
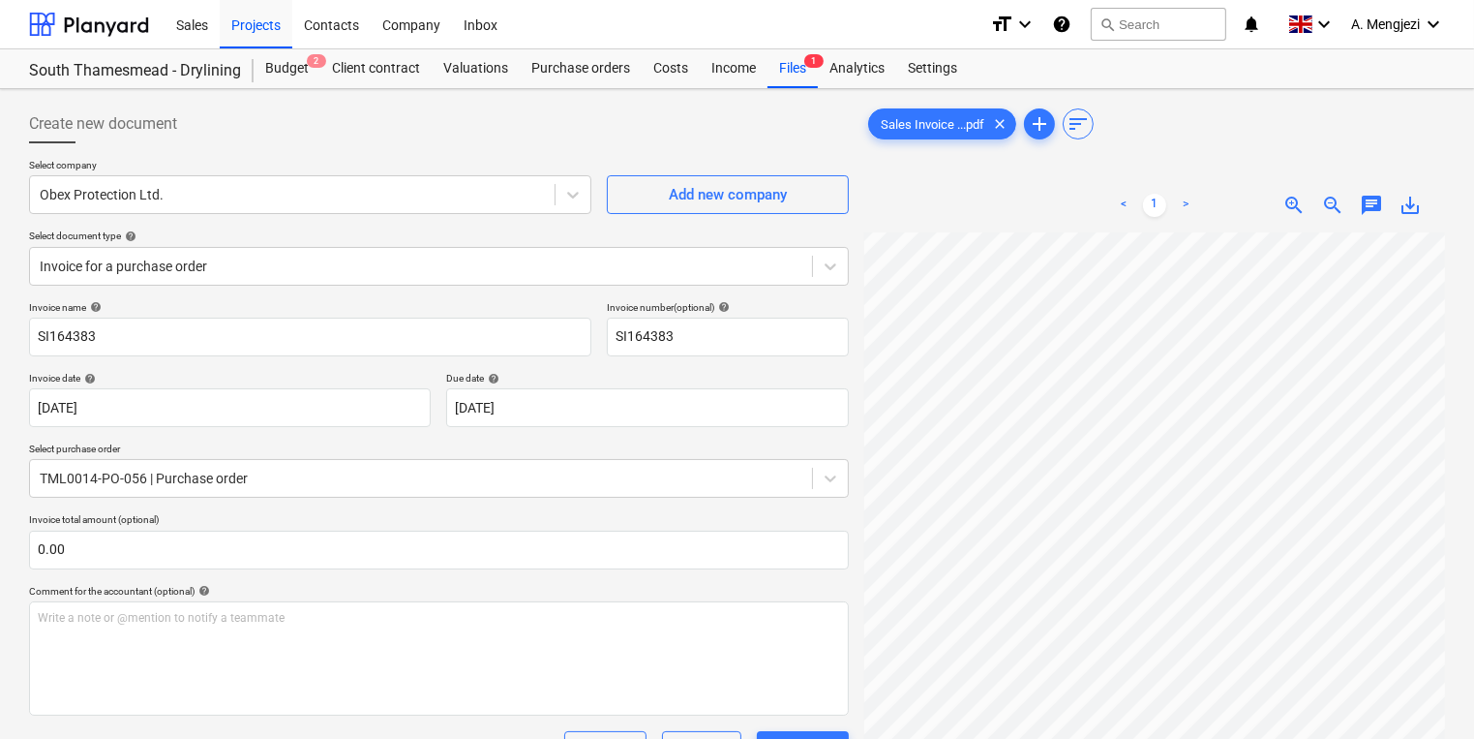
click at [515, 20] on div "Sales Projects Contacts Company Inbox" at bounding box center [570, 24] width 810 height 48
click at [499, 23] on div "Inbox" at bounding box center [480, 23] width 57 height 49
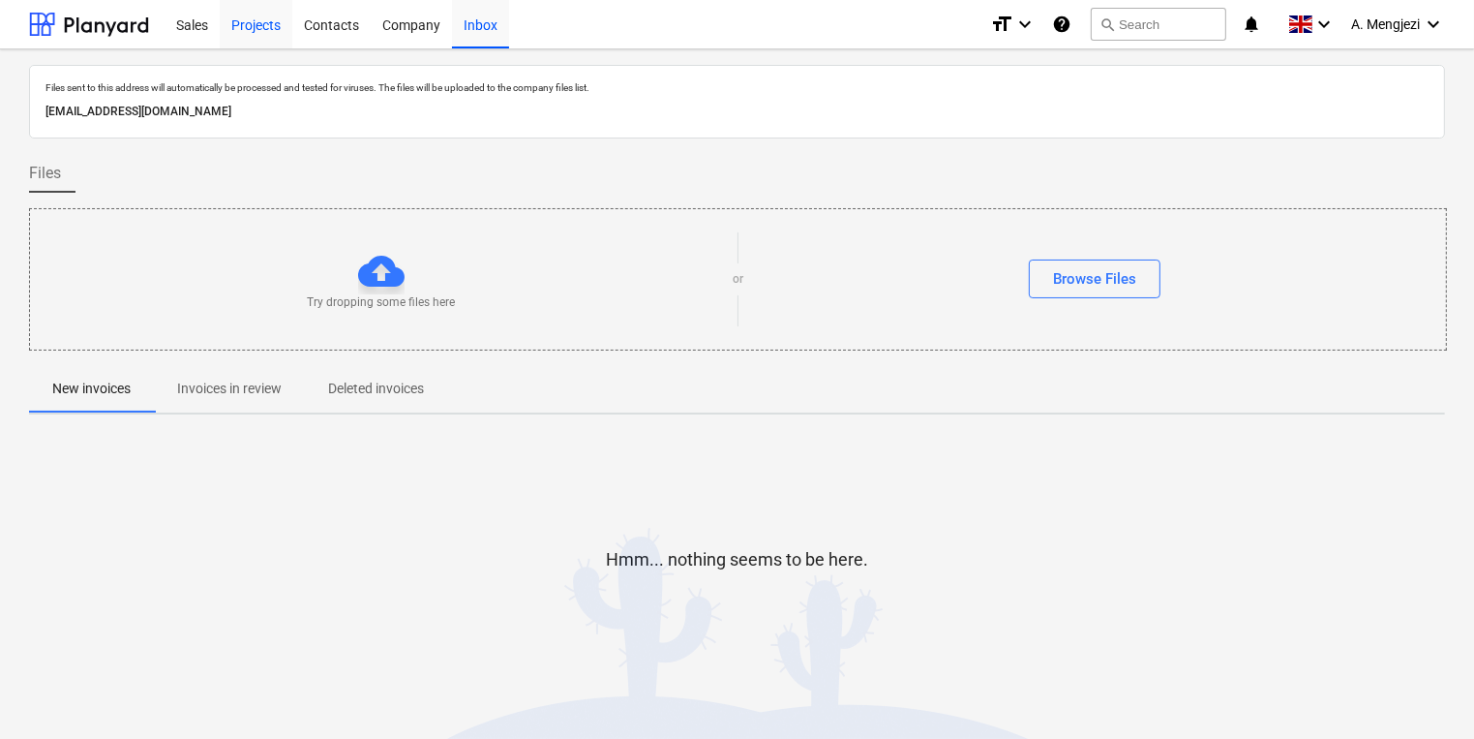
click at [272, 26] on div "Projects" at bounding box center [256, 23] width 73 height 49
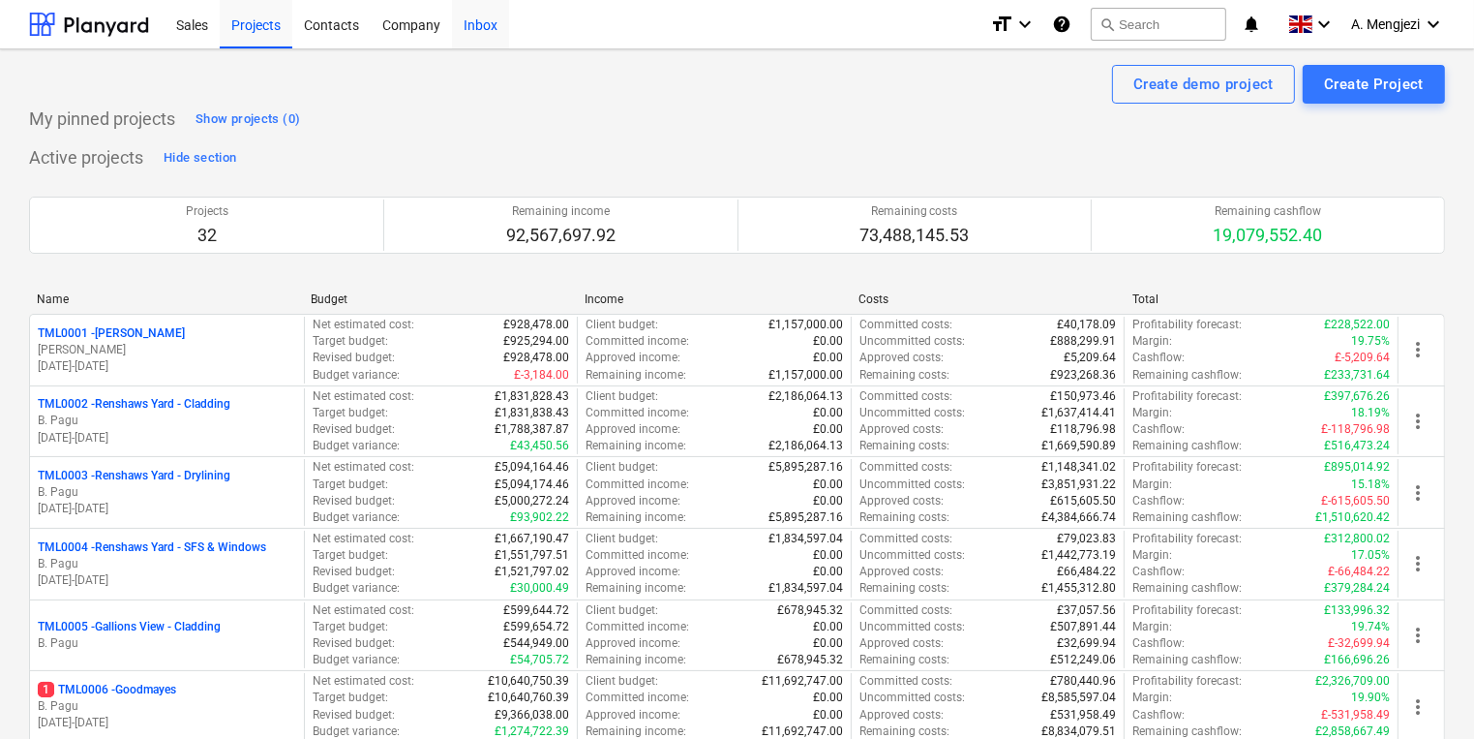
click at [463, 26] on div "Inbox" at bounding box center [480, 23] width 57 height 49
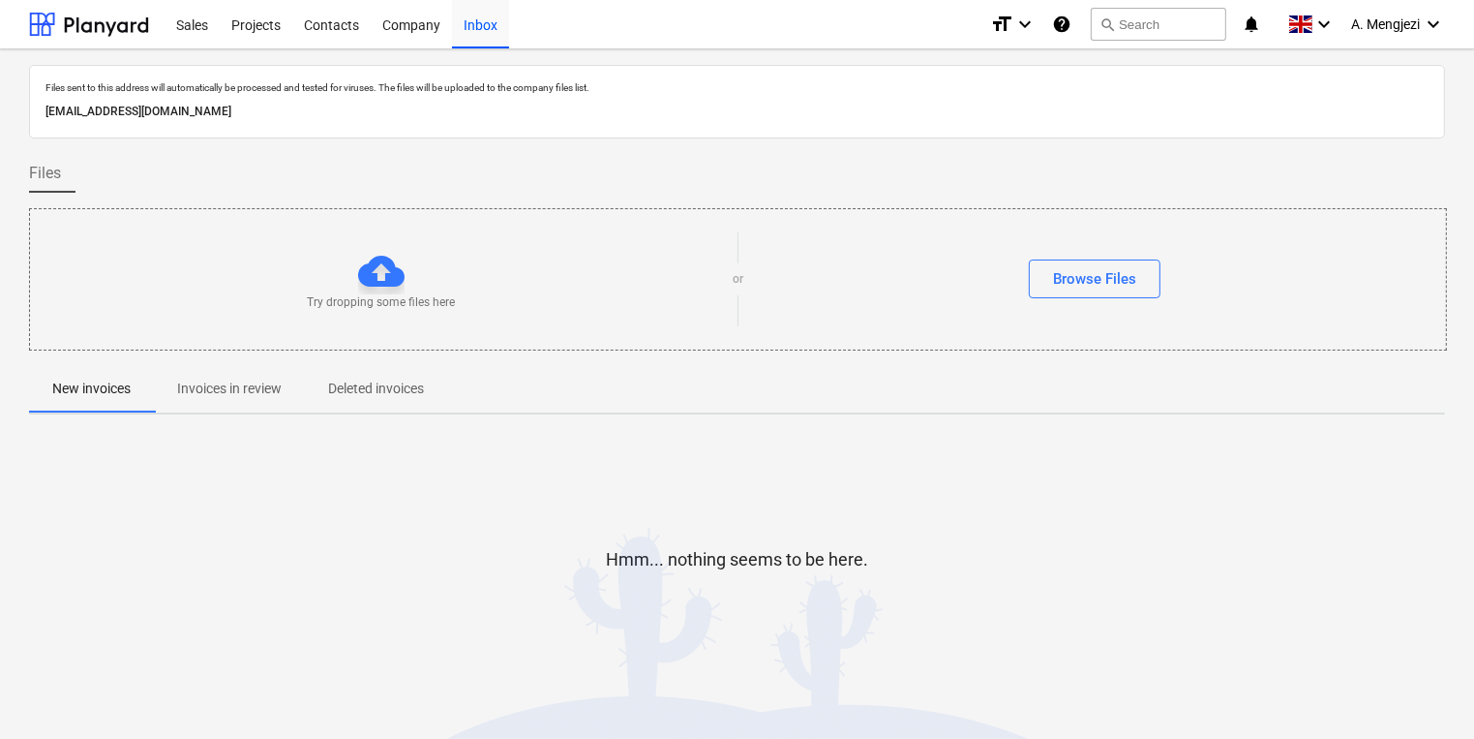
drag, startPoint x: 213, startPoint y: 418, endPoint x: 219, endPoint y: 406, distance: 13.9
click at [213, 418] on div "Files sent to this address will automatically be processed and tested for virus…" at bounding box center [737, 392] width 1416 height 655
click at [221, 399] on span "Invoices in review" at bounding box center [229, 389] width 151 height 32
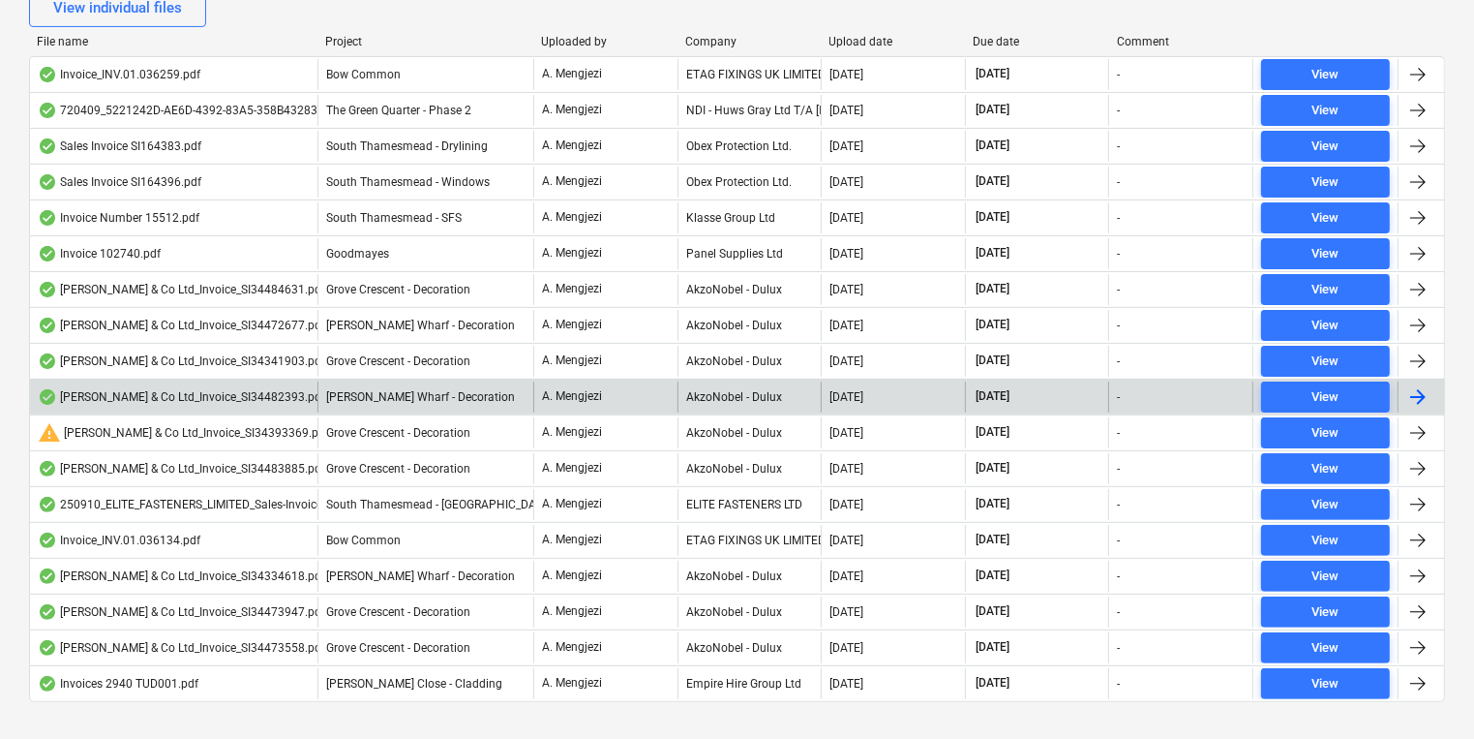
scroll to position [492, 0]
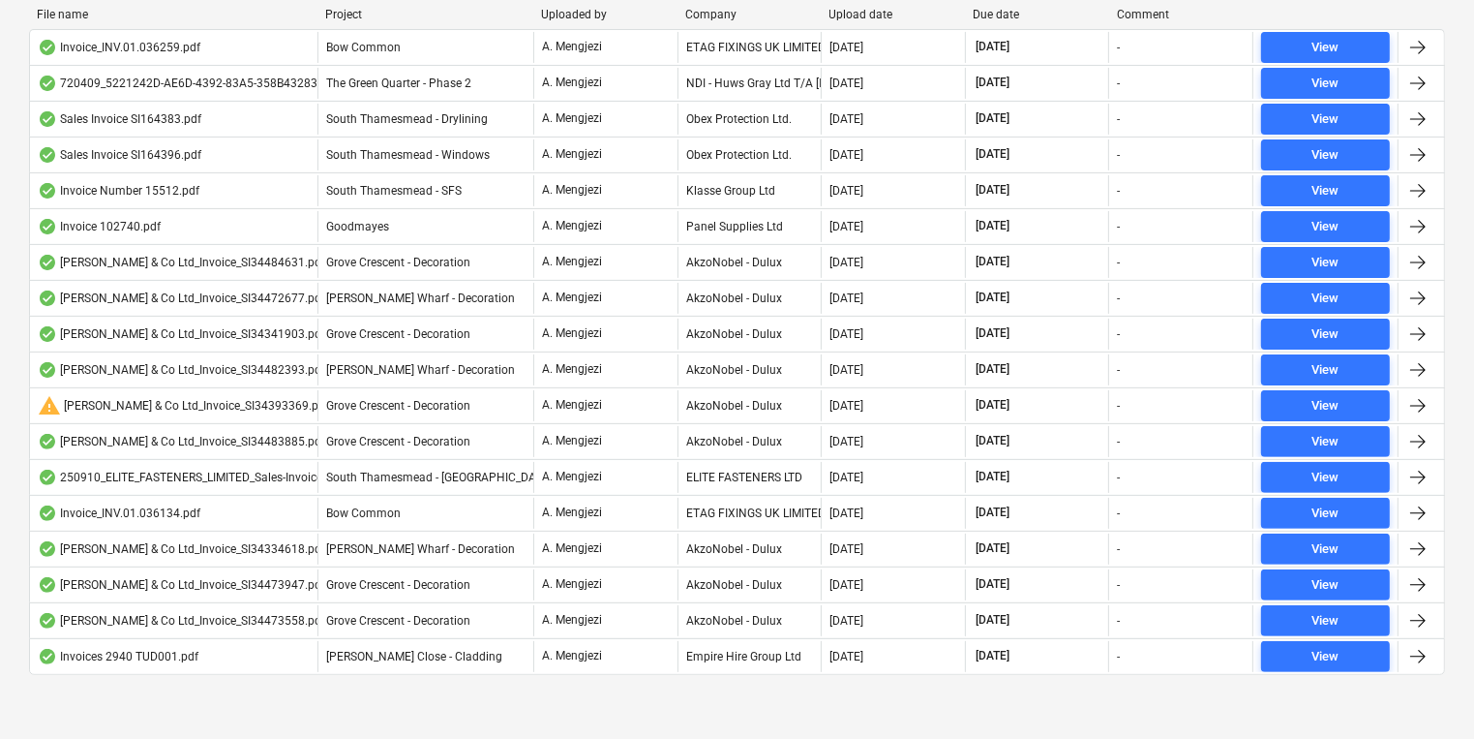
click at [717, 18] on div "Company" at bounding box center [749, 15] width 129 height 14
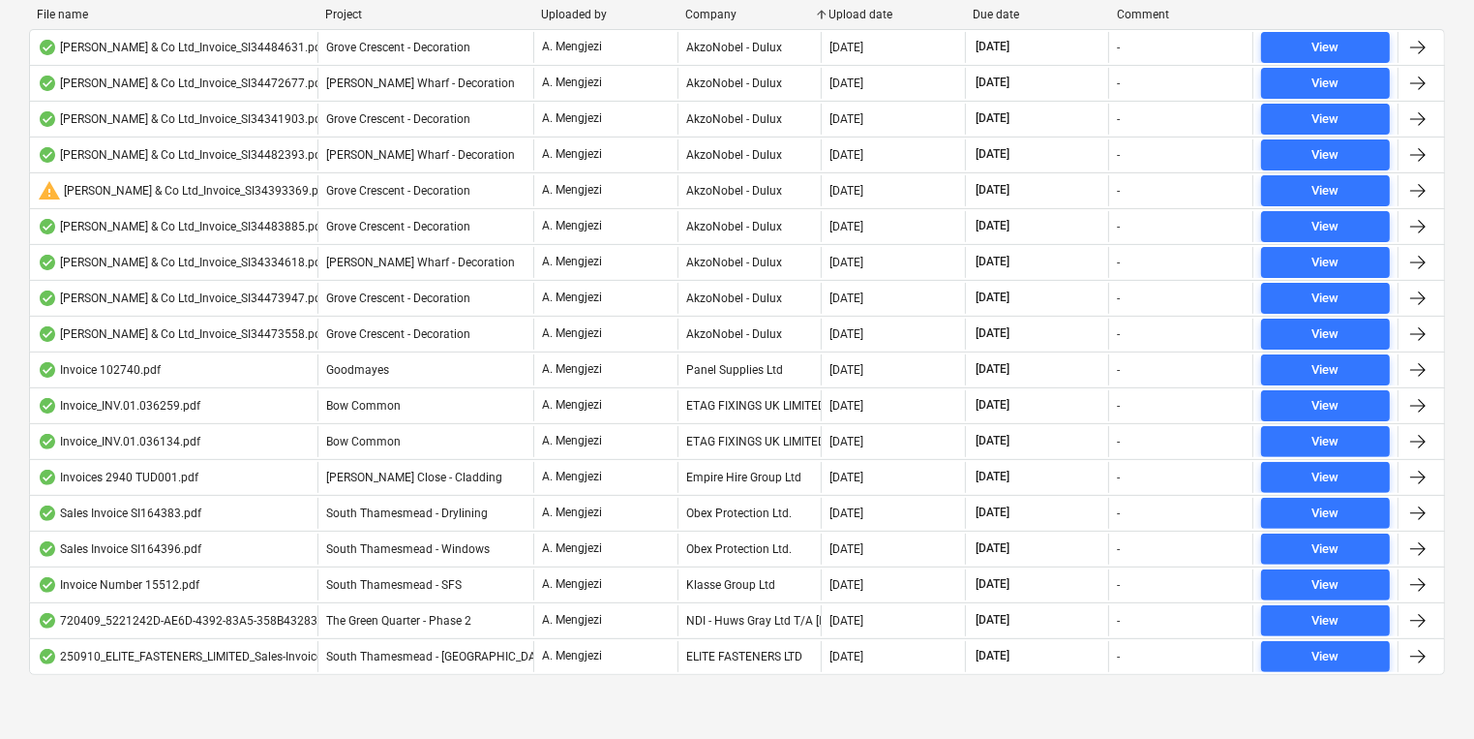
click at [625, 697] on div "View individual files File name Project Uploaded by Company Upload date Due dat…" at bounding box center [737, 325] width 1416 height 775
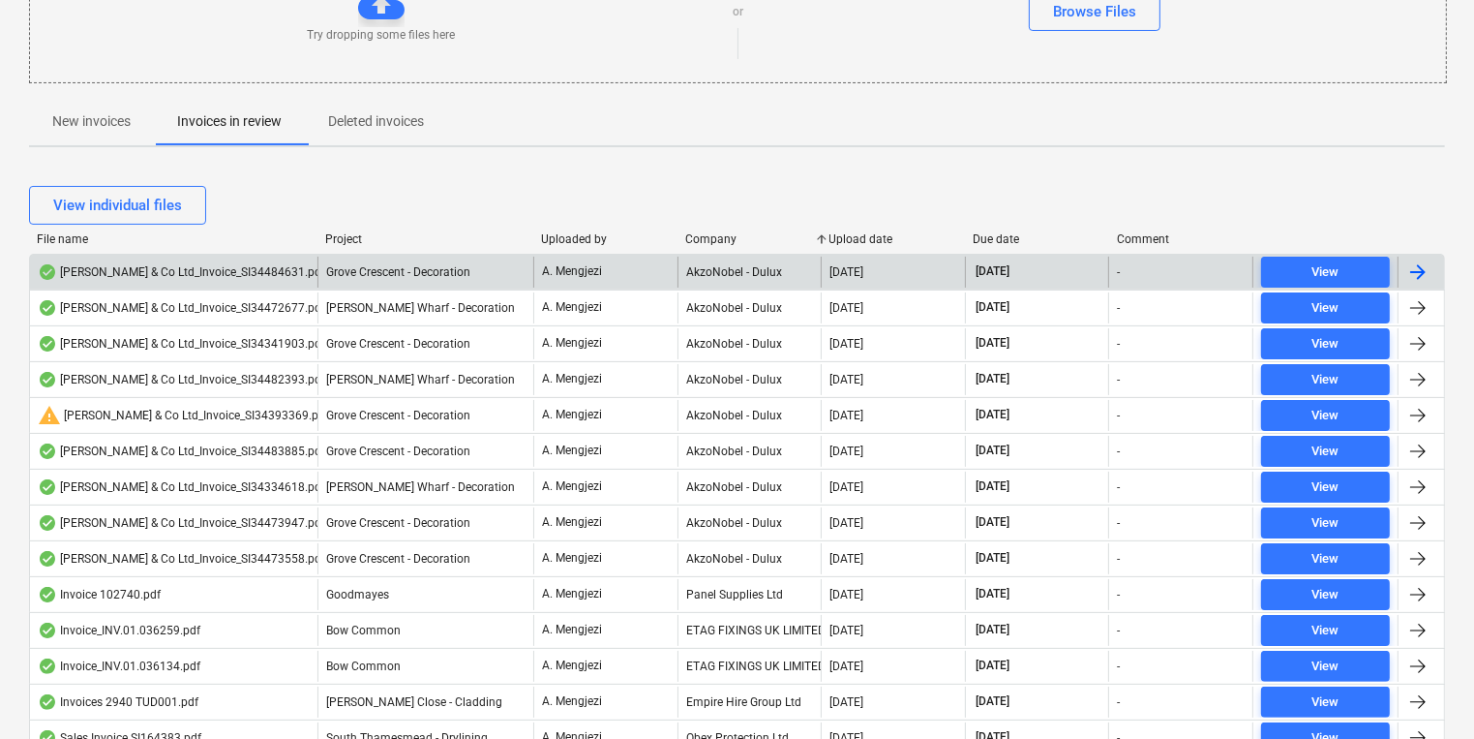
scroll to position [259, 0]
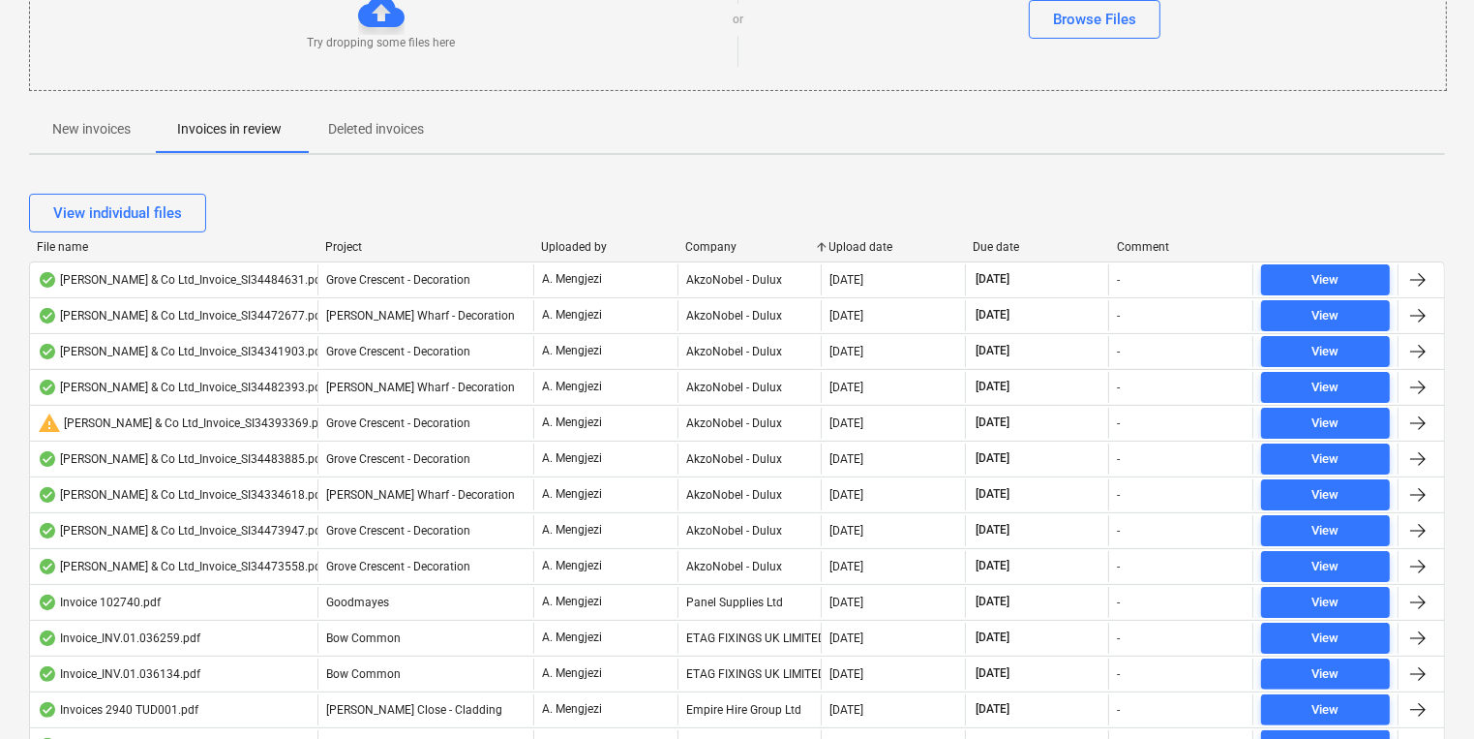
click at [718, 235] on div "View individual files" at bounding box center [737, 213] width 1416 height 54
click at [716, 242] on div "Company" at bounding box center [749, 247] width 129 height 14
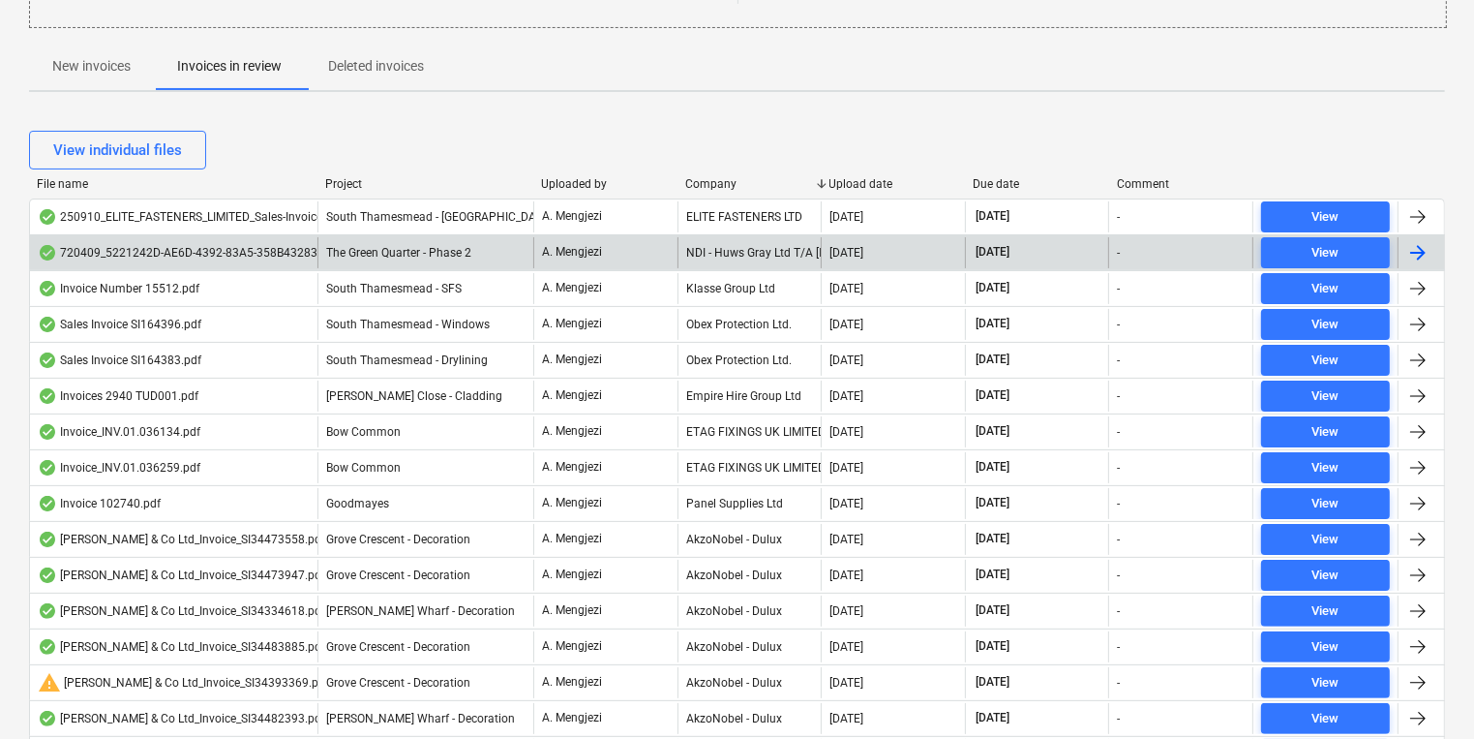
scroll to position [414, 0]
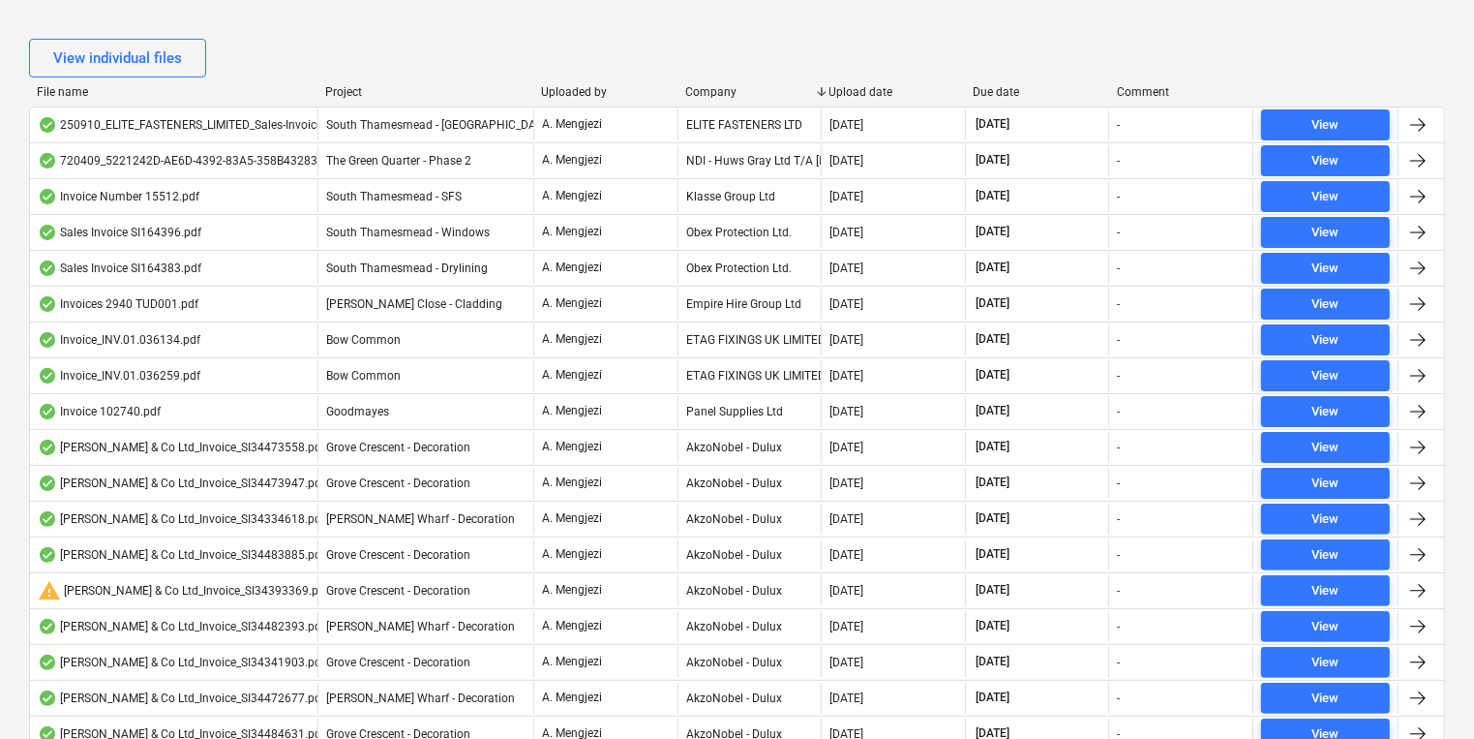
click at [713, 93] on div "Company" at bounding box center [749, 92] width 129 height 14
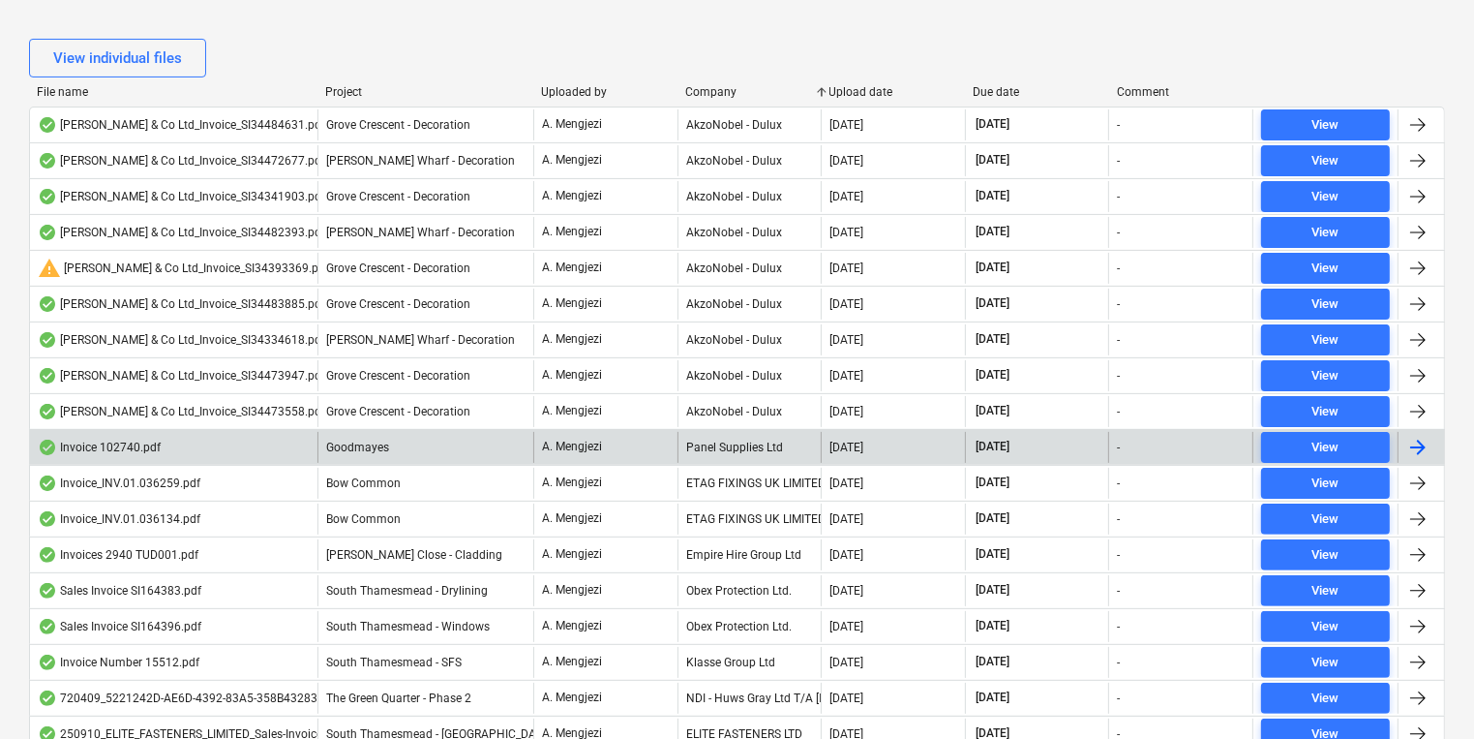
click at [786, 442] on div "Panel Supplies Ltd" at bounding box center [750, 447] width 144 height 31
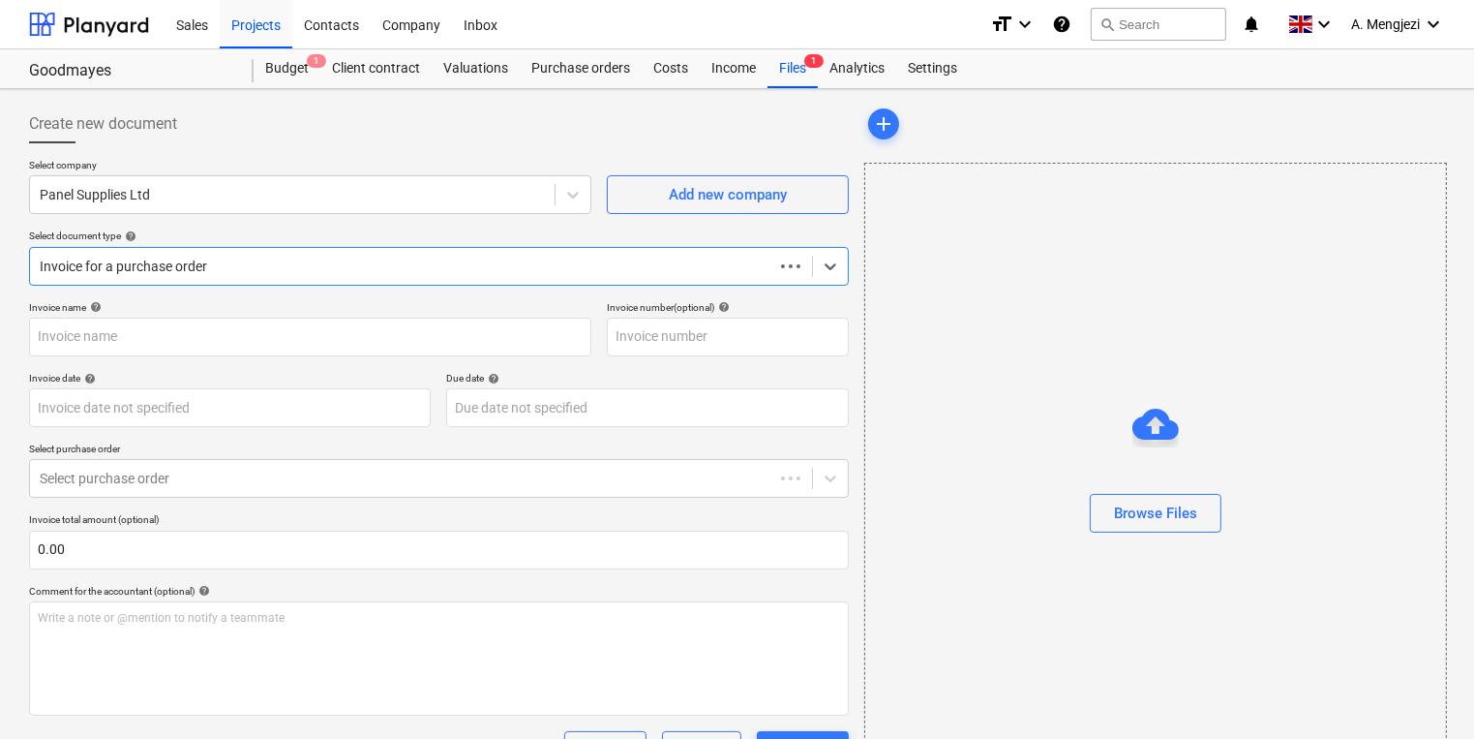
type input "102740"
type input "[DATE]"
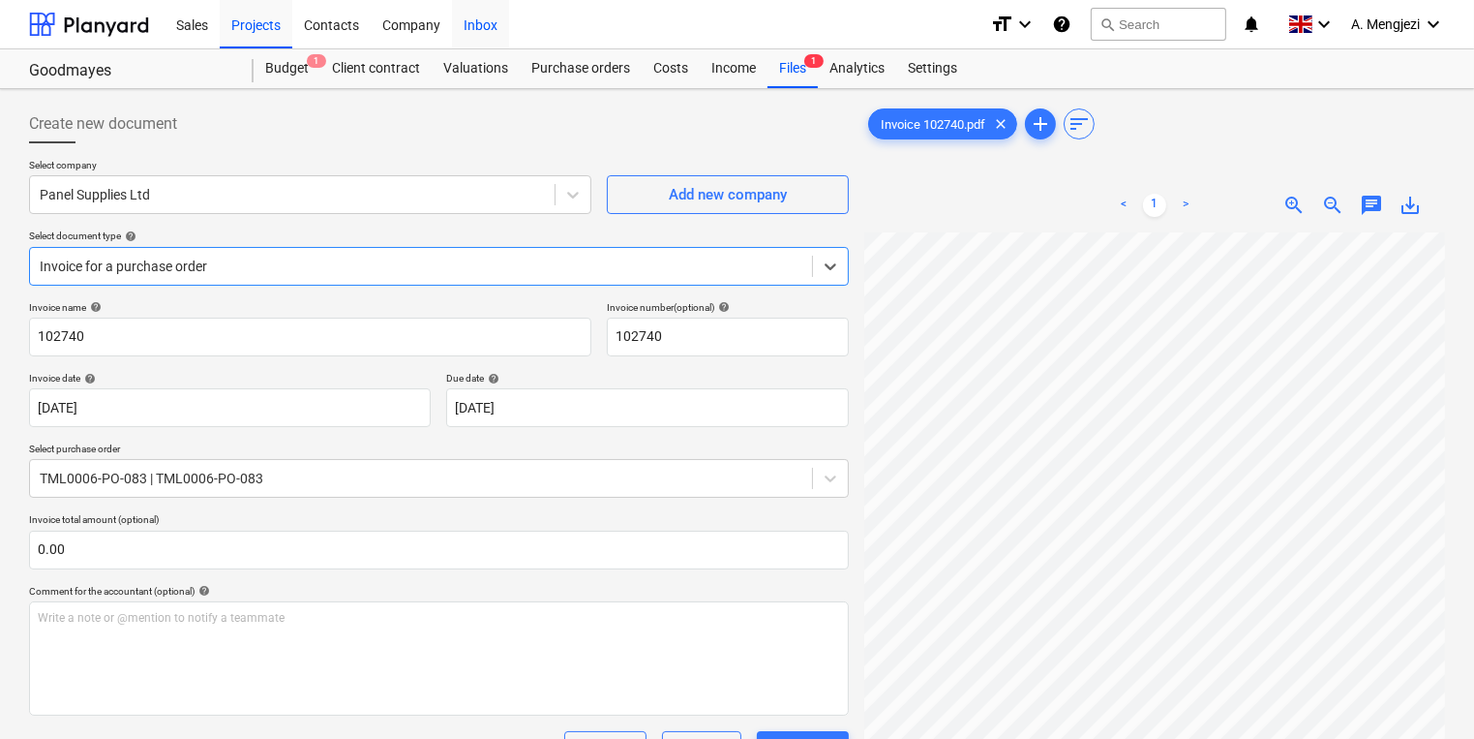
click at [472, 35] on div "Inbox" at bounding box center [480, 23] width 57 height 49
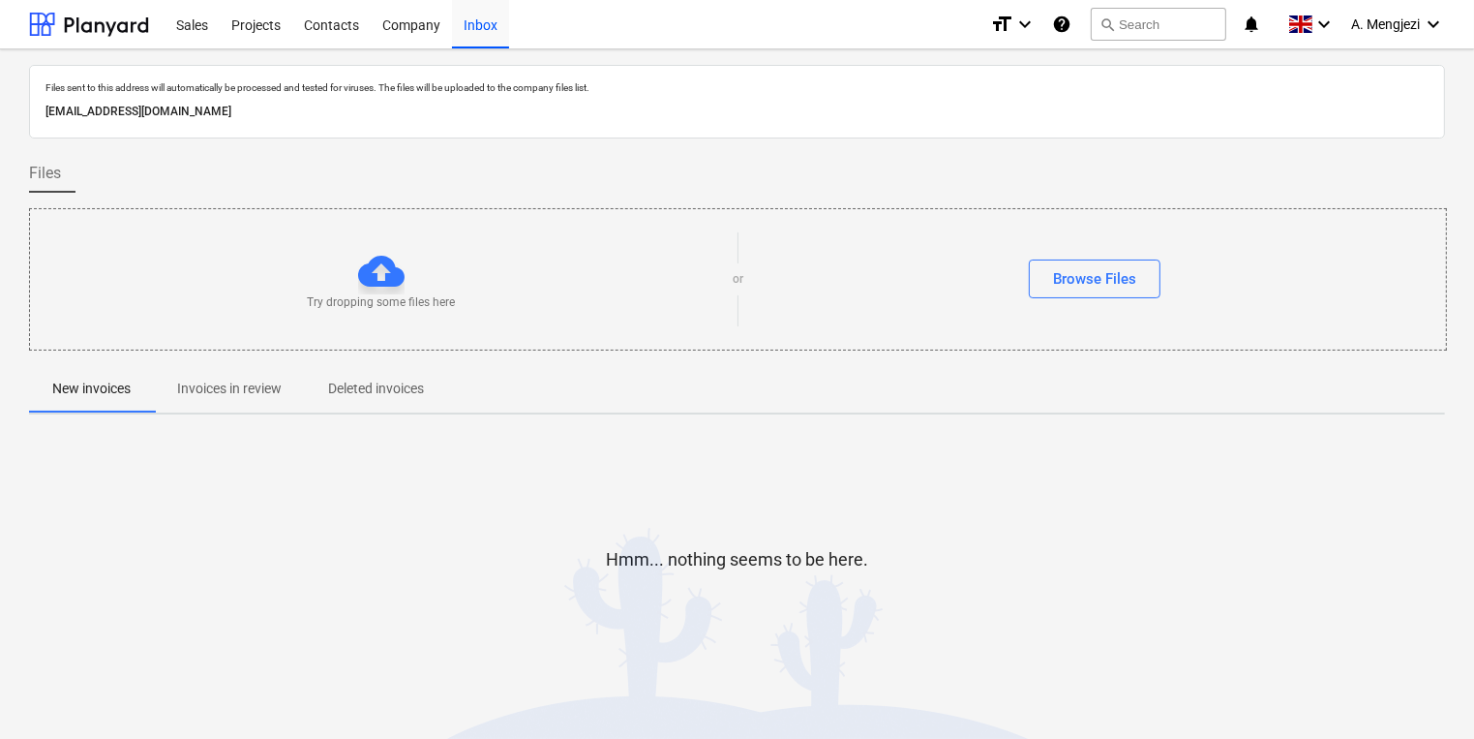
click at [165, 399] on span "Invoices in review" at bounding box center [229, 389] width 151 height 32
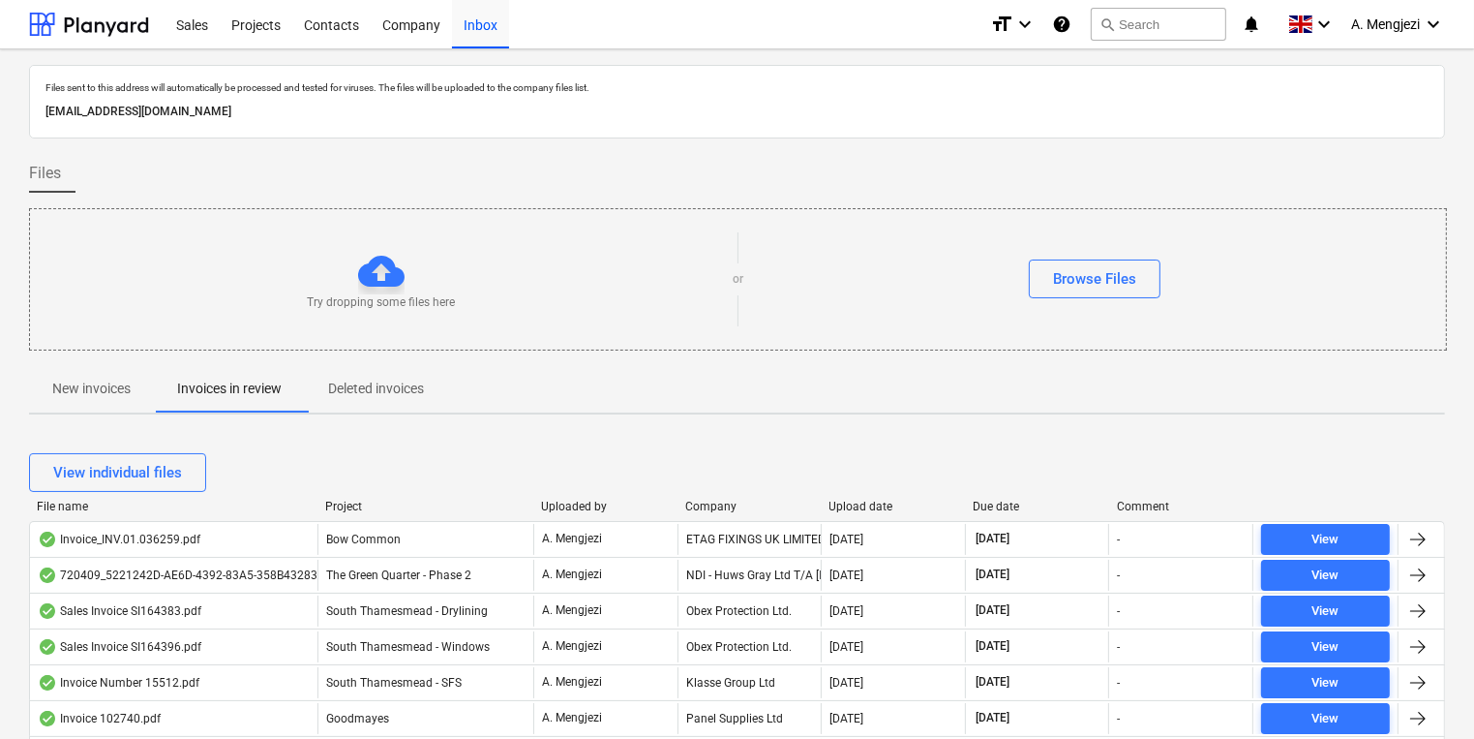
click at [714, 501] on div "Company" at bounding box center [749, 507] width 129 height 14
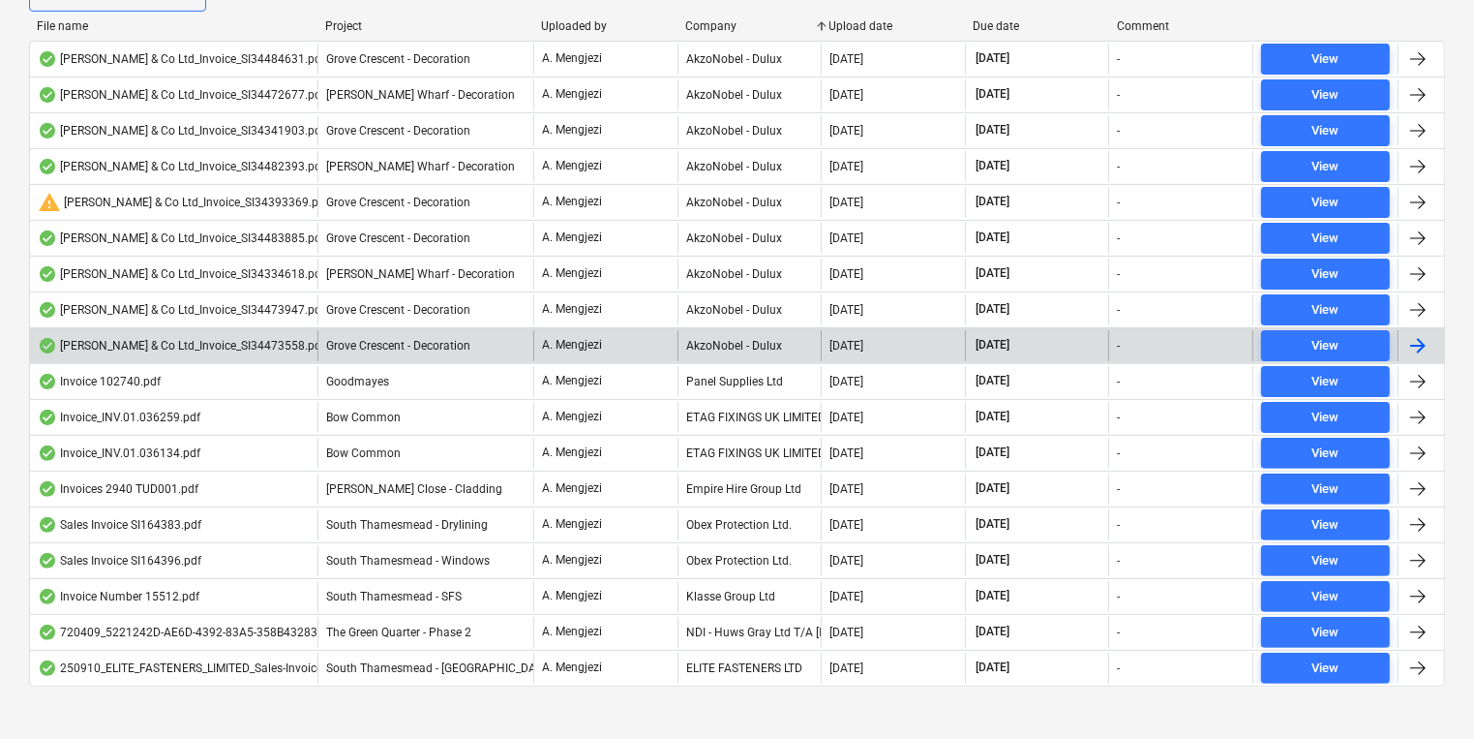
scroll to position [492, 0]
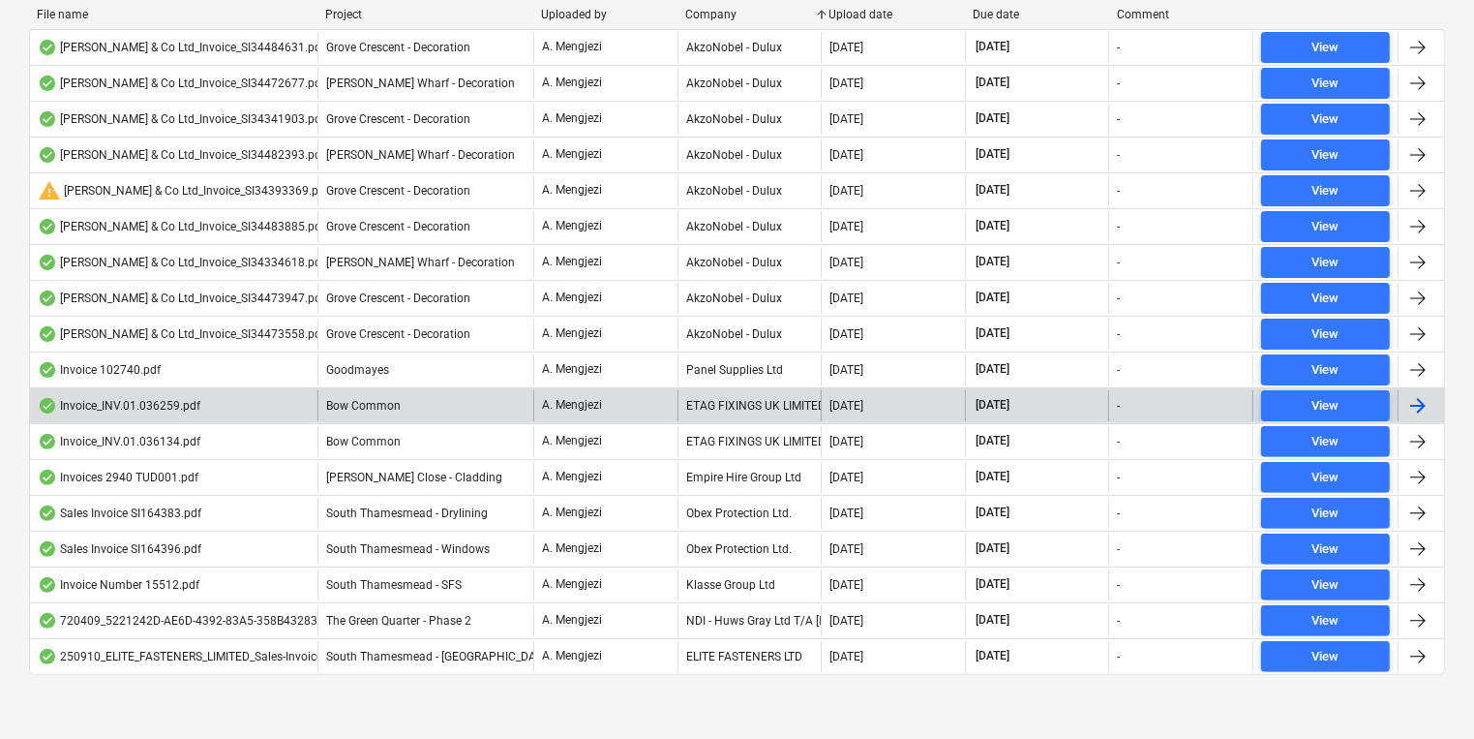
click at [748, 400] on div "ETAG FIXINGS UK LIMITED" at bounding box center [750, 405] width 144 height 31
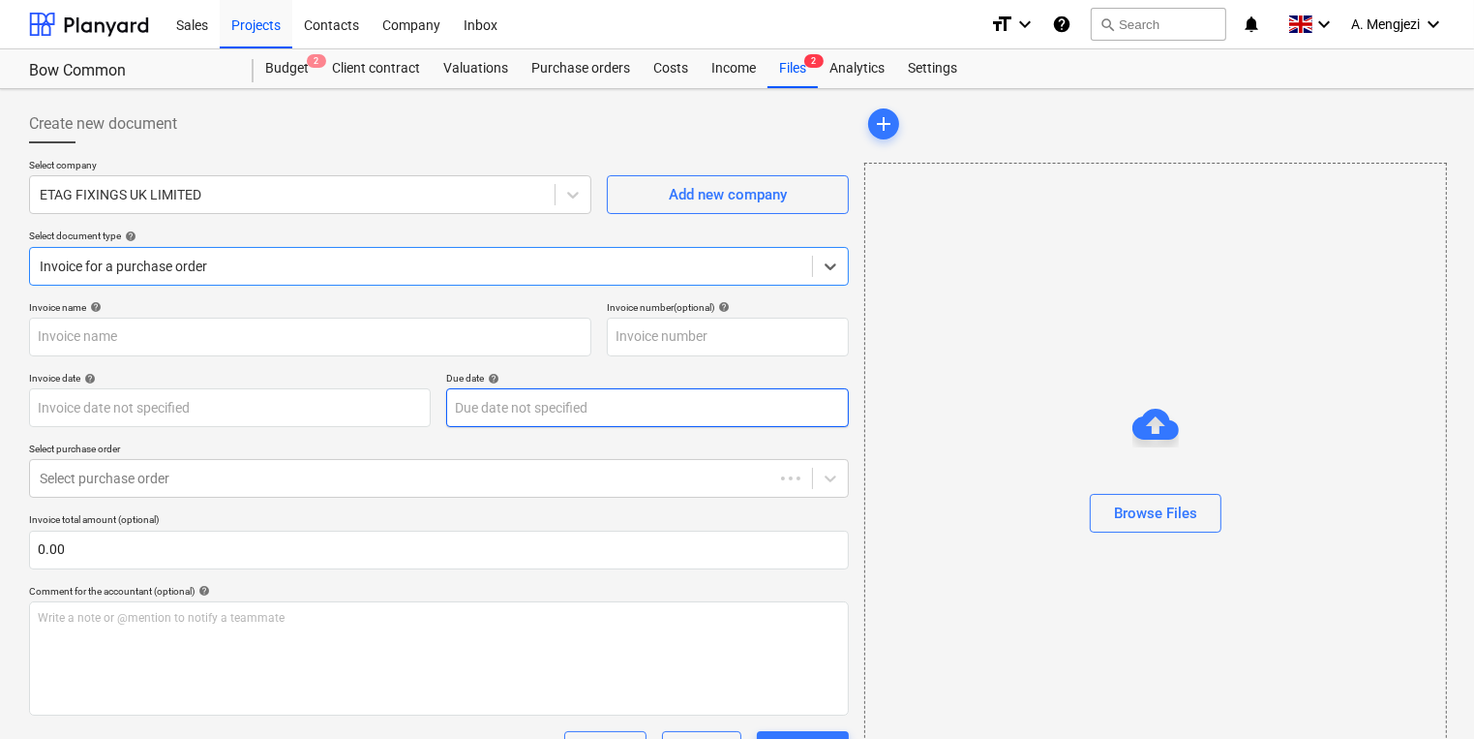
type input "#INV.01.036259"
type input "[DATE]"
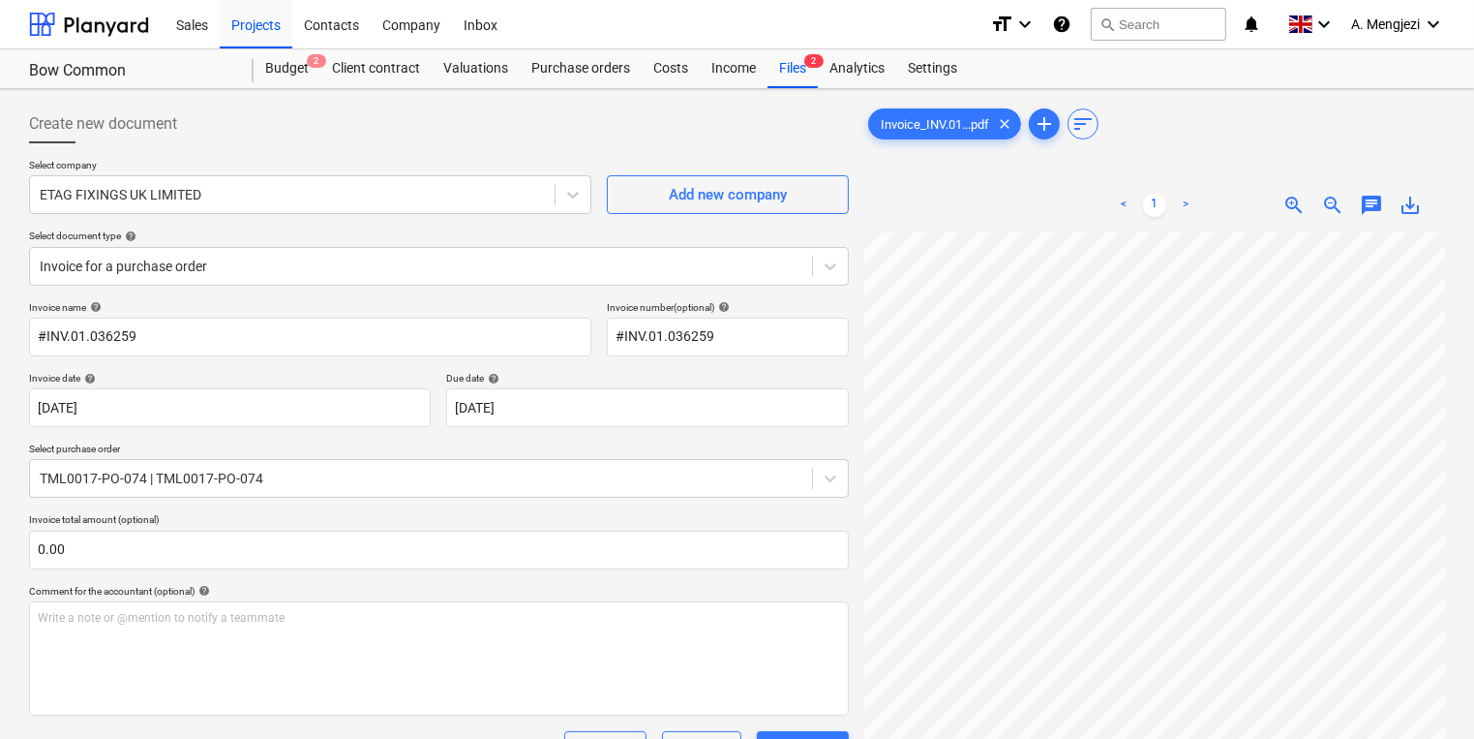
scroll to position [0, 169]
click at [834, 428] on div "Create new document Select company ETAG FIXINGS UK LIMITED Add new company Sele…" at bounding box center [737, 612] width 1432 height 1031
click at [479, 23] on div "Inbox" at bounding box center [480, 23] width 57 height 49
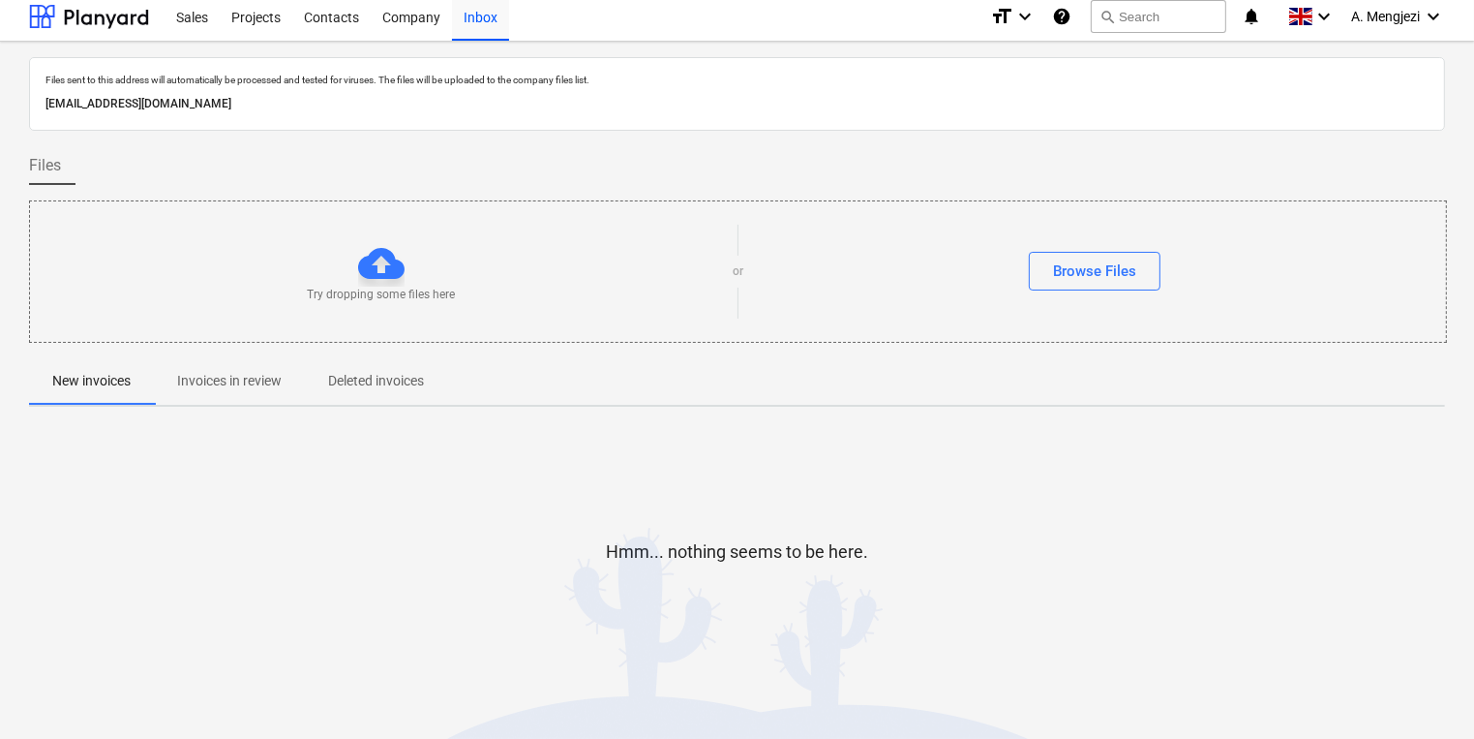
scroll to position [11, 0]
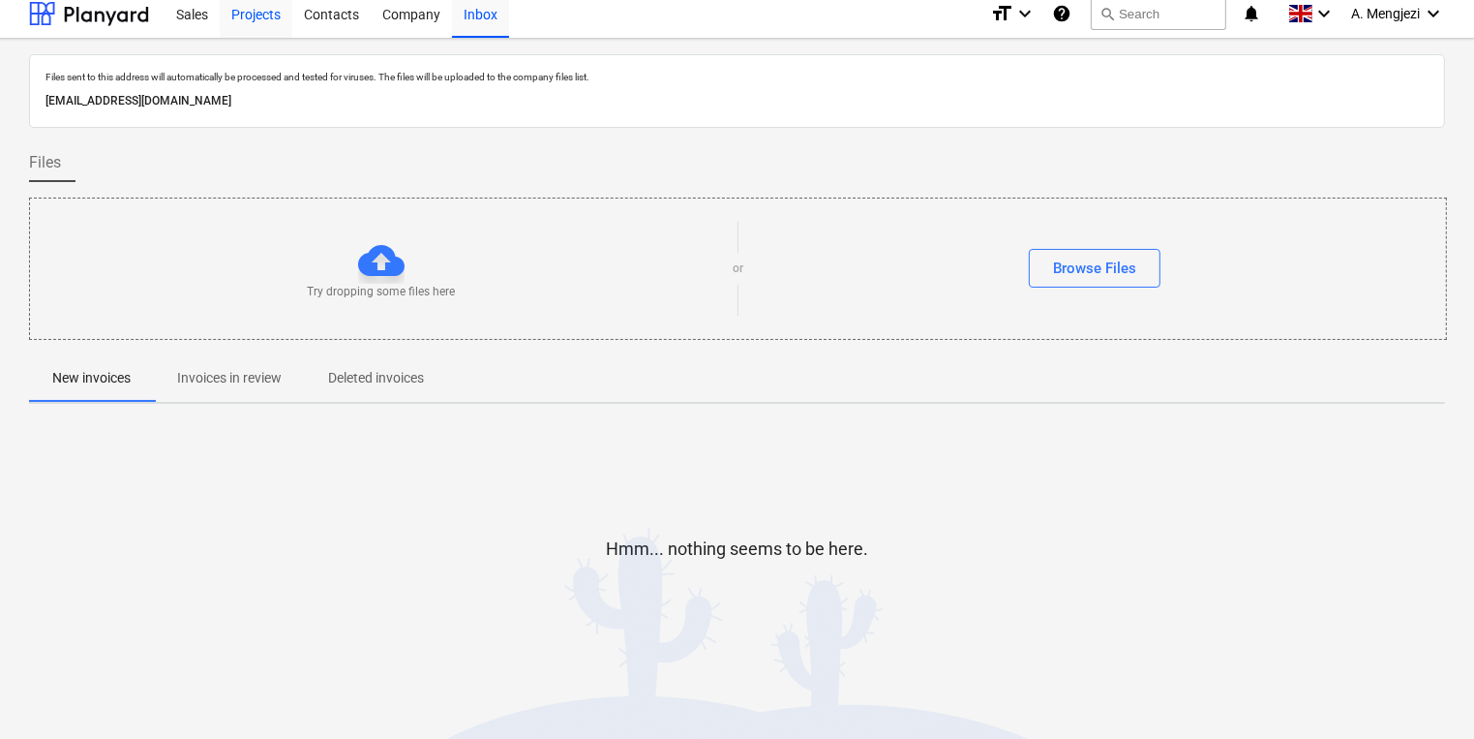
click at [252, 8] on div "Projects" at bounding box center [256, 12] width 73 height 49
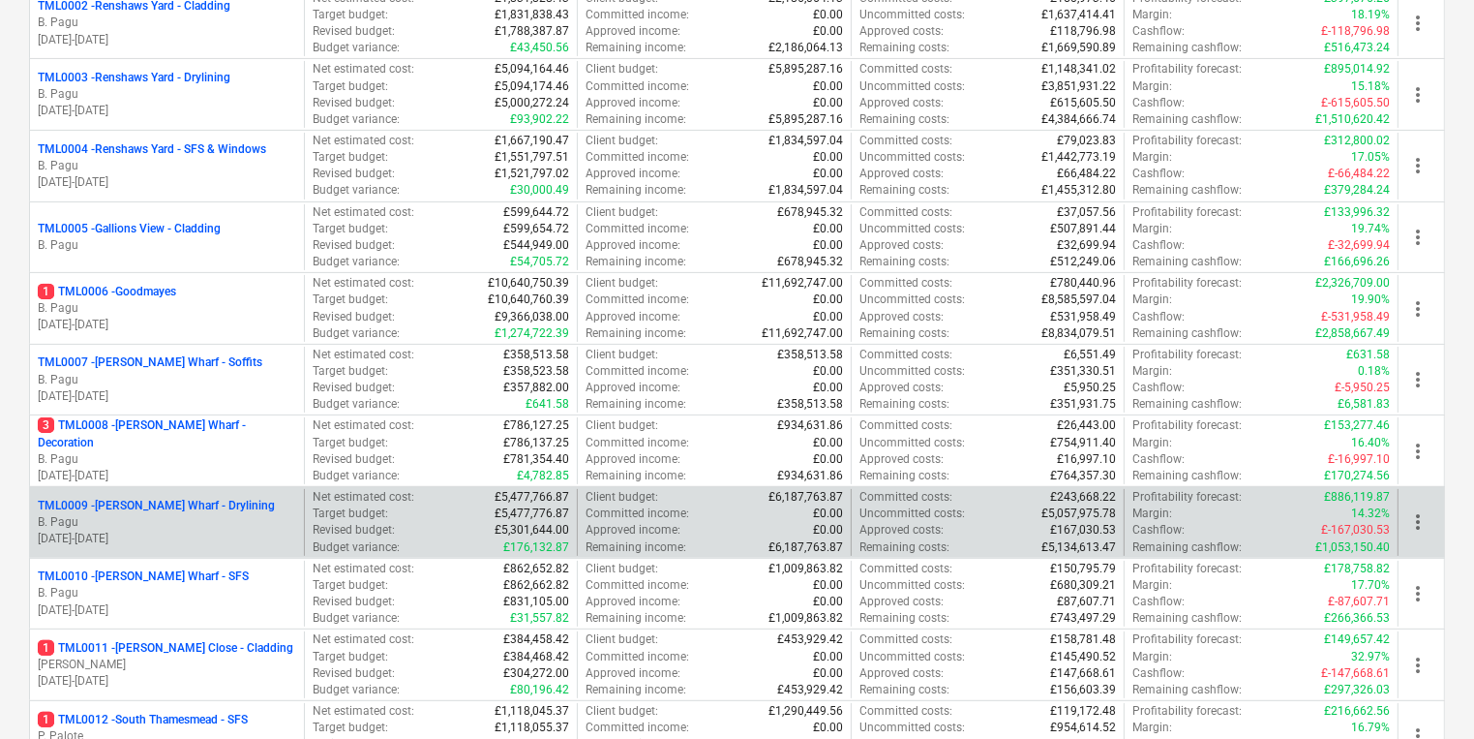
scroll to position [630, 0]
